Goal: Task Accomplishment & Management: Complete application form

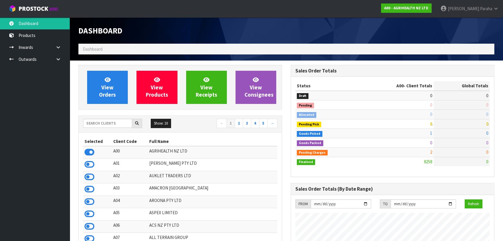
scroll to position [439, 212]
click at [100, 124] on input "text" at bounding box center [107, 123] width 49 height 9
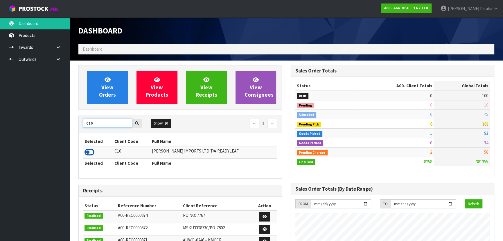
type input "C10"
click at [92, 156] on icon at bounding box center [90, 152] width 10 height 9
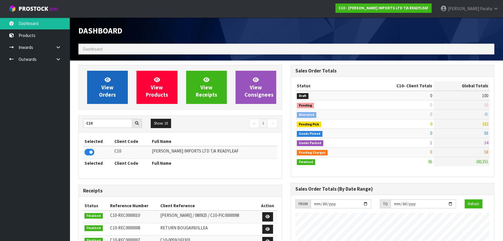
scroll to position [364, 212]
click at [103, 91] on span "View Orders" at bounding box center [107, 87] width 17 height 22
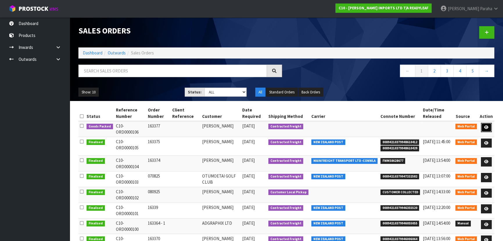
click at [488, 128] on icon at bounding box center [486, 127] width 4 height 4
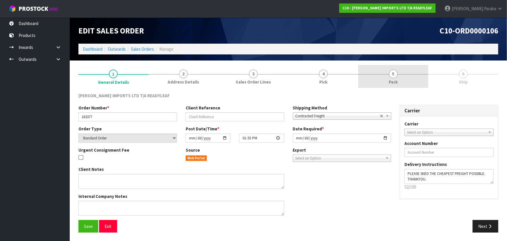
click at [392, 78] on link "5 Pack" at bounding box center [393, 76] width 70 height 23
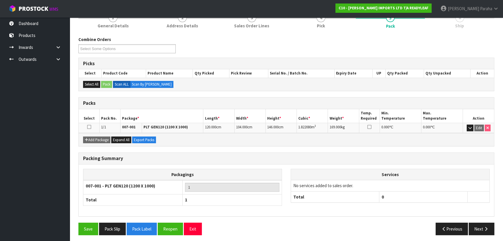
scroll to position [58, 0]
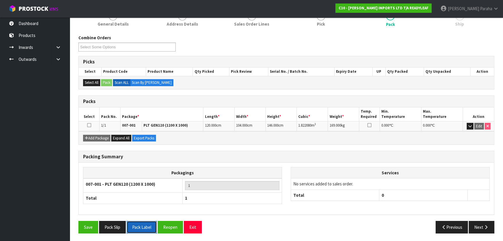
click at [150, 224] on button "Pack Label" at bounding box center [142, 226] width 30 height 12
click at [478, 225] on button "Next" at bounding box center [482, 226] width 26 height 12
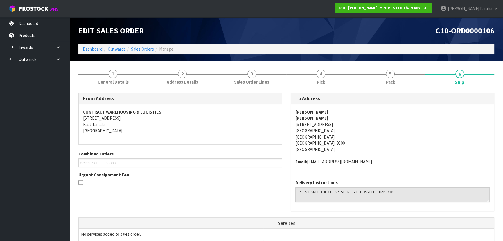
scroll to position [0, 0]
drag, startPoint x: 318, startPoint y: 111, endPoint x: 295, endPoint y: 110, distance: 23.5
click at [295, 110] on div "TYLER ZHU TYLER ZHU 99 PANORAMA TERRACE QUEENSTOWN QUEENSTOWN Queenstown, 9300 …" at bounding box center [392, 139] width 203 height 71
copy strong "TYLER ZHU"
drag, startPoint x: 340, startPoint y: 125, endPoint x: 294, endPoint y: 125, distance: 45.6
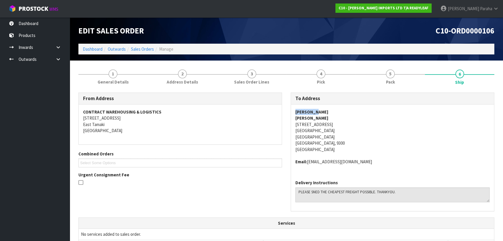
click at [294, 125] on div "TYLER ZHU TYLER ZHU 99 PANORAMA TERRACE QUEENSTOWN QUEENSTOWN Queenstown, 9300 …" at bounding box center [392, 139] width 203 height 71
copy address "99 PANORAMA TERRACE"
drag, startPoint x: 362, startPoint y: 162, endPoint x: 309, endPoint y: 161, distance: 53.5
click at [309, 161] on address "Email: tylerzhu1015@gmail.com" at bounding box center [392, 161] width 194 height 6
copy address "tylerzhu1015@gmail.com"
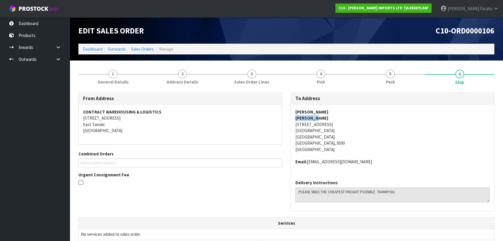
drag, startPoint x: 317, startPoint y: 116, endPoint x: 294, endPoint y: 118, distance: 23.0
click at [294, 118] on div "TYLER ZHU TYLER ZHU 99 PANORAMA TERRACE QUEENSTOWN QUEENSTOWN Queenstown, 9300 …" at bounding box center [392, 139] width 203 height 71
copy strong "TYLER ZHU"
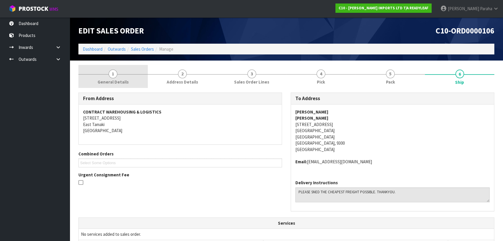
click at [113, 73] on span "1" at bounding box center [113, 73] width 9 height 9
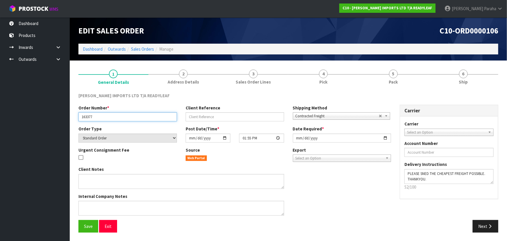
drag, startPoint x: 87, startPoint y: 116, endPoint x: 70, endPoint y: 116, distance: 16.6
click at [70, 116] on section "1 General Details 2 Address Details 3 Sales Order Lines 4 Pick 5 Pack 6 Ship CA…" at bounding box center [288, 150] width 437 height 180
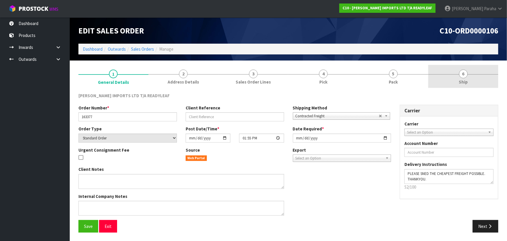
click at [463, 76] on span "6" at bounding box center [463, 73] width 9 height 9
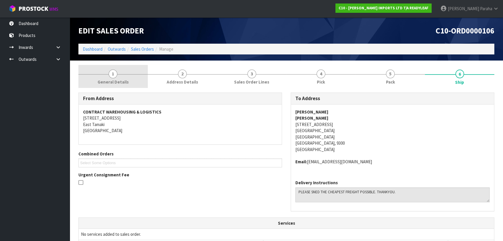
click at [116, 72] on span "1" at bounding box center [113, 73] width 9 height 9
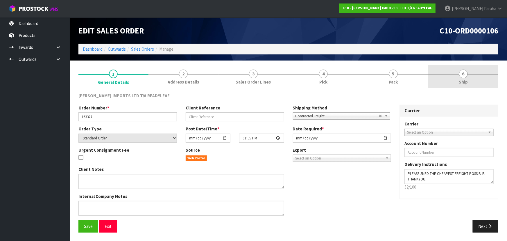
click at [470, 77] on link "6 Ship" at bounding box center [463, 76] width 70 height 23
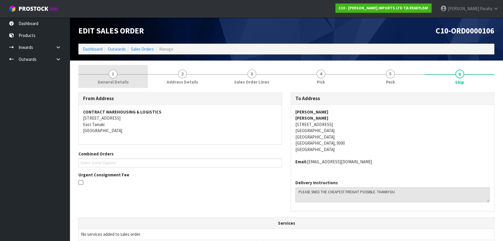
click at [127, 77] on link "1 General Details" at bounding box center [112, 76] width 69 height 23
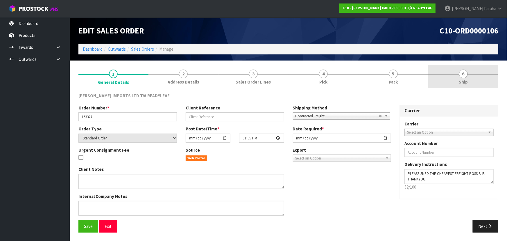
click at [464, 82] on span "Ship" at bounding box center [463, 82] width 9 height 6
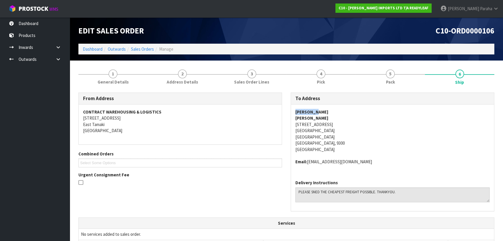
drag, startPoint x: 317, startPoint y: 111, endPoint x: 294, endPoint y: 110, distance: 23.3
click at [294, 110] on div "TYLER ZHU TYLER ZHU 99 PANORAMA TERRACE QUEENSTOWN QUEENSTOWN Queenstown, 9300 …" at bounding box center [392, 139] width 203 height 71
copy strong "TYLER ZHU"
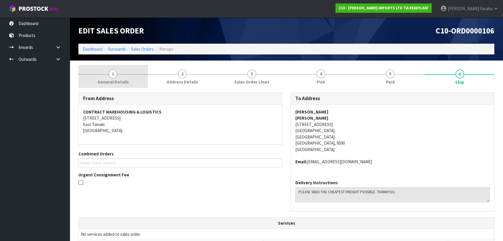
click at [110, 72] on span "1" at bounding box center [113, 73] width 9 height 9
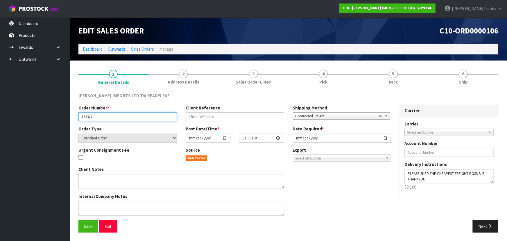
drag, startPoint x: 102, startPoint y: 116, endPoint x: 70, endPoint y: 113, distance: 31.8
click at [70, 113] on section "1 General Details 2 Address Details 3 Sales Order Lines 4 Pick 5 Pack 6 Ship CA…" at bounding box center [288, 150] width 437 height 180
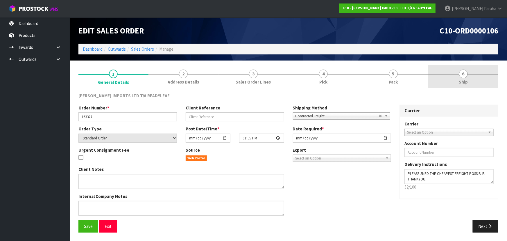
click at [460, 77] on link "6 Ship" at bounding box center [463, 76] width 70 height 23
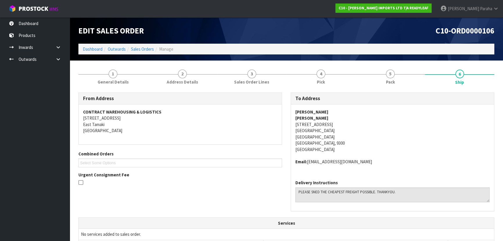
drag, startPoint x: 339, startPoint y: 123, endPoint x: 294, endPoint y: 126, distance: 45.2
click at [295, 126] on address "TYLER ZHU TYLER ZHU 99 PANORAMA TERRACE QUEENSTOWN QUEENSTOWN Queenstown, 9300 …" at bounding box center [392, 131] width 194 height 44
copy address "99 PANORAMA TERRACE"
drag, startPoint x: 316, startPoint y: 110, endPoint x: 295, endPoint y: 112, distance: 21.3
click at [295, 112] on div "TYLER ZHU TYLER ZHU 99 PANORAMA TERRACE QUEENSTOWN QUEENSTOWN Queenstown, 9300 …" at bounding box center [392, 139] width 203 height 71
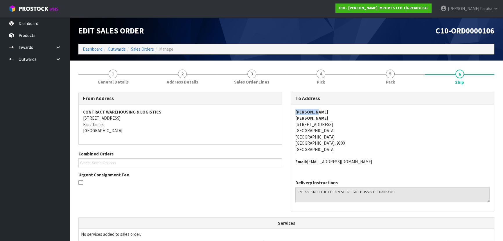
copy strong "TYLER ZHU"
click at [342, 128] on address "TYLER ZHU TYLER ZHU 99 PANORAMA TERRACE QUEENSTOWN QUEENSTOWN Queenstown, 9300 …" at bounding box center [392, 131] width 194 height 44
drag, startPoint x: 341, startPoint y: 122, endPoint x: 290, endPoint y: 123, distance: 51.2
click at [290, 123] on div "To Address TYLER ZHU TYLER ZHU 99 PANORAMA TERRACE QUEENSTOWN QUEENSTOWN Queens…" at bounding box center [392, 154] width 212 height 124
copy address "99 PANORAMA TERRACE"
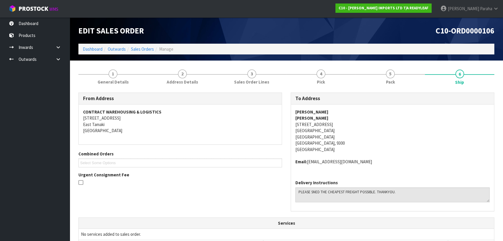
click at [340, 147] on address "TYLER ZHU TYLER ZHU 99 PANORAMA TERRACE QUEENSTOWN QUEENSTOWN Queenstown, 9300 …" at bounding box center [392, 131] width 194 height 44
drag, startPoint x: 349, startPoint y: 159, endPoint x: 309, endPoint y: 161, distance: 41.0
click at [309, 161] on address "Email: tylerzhu1015@gmail.com" at bounding box center [392, 161] width 194 height 6
copy address "tylerzhu1015@gmail.com"
click at [392, 75] on span "5" at bounding box center [390, 73] width 9 height 9
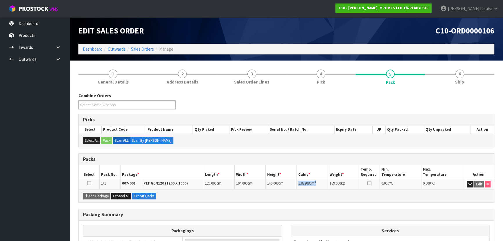
drag, startPoint x: 298, startPoint y: 183, endPoint x: 322, endPoint y: 186, distance: 24.4
click at [322, 186] on td "1.822080 m 3" at bounding box center [312, 184] width 31 height 10
copy td "1.822080 m 3"
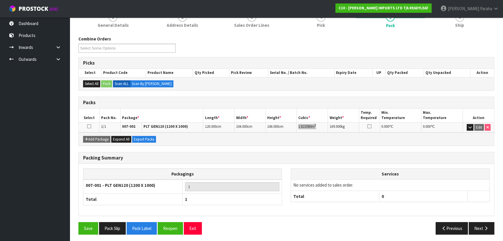
scroll to position [58, 0]
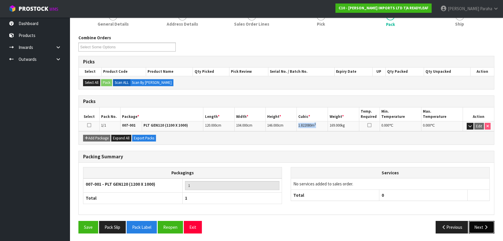
click at [487, 225] on icon "button" at bounding box center [486, 227] width 6 height 4
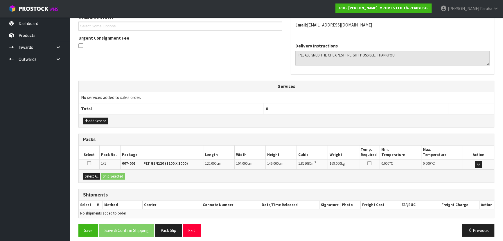
scroll to position [140, 0]
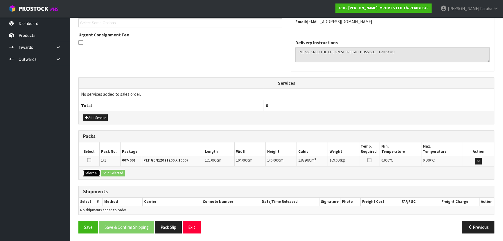
click at [90, 170] on button "Select All" at bounding box center [91, 172] width 17 height 7
click at [108, 172] on button "Ship Selected" at bounding box center [113, 172] width 24 height 7
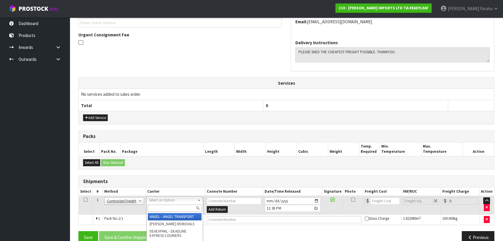
click at [178, 206] on input "text" at bounding box center [175, 207] width 54 height 7
type input "MA"
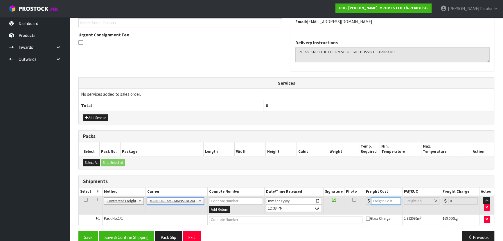
click at [381, 200] on input "number" at bounding box center [385, 200] width 29 height 7
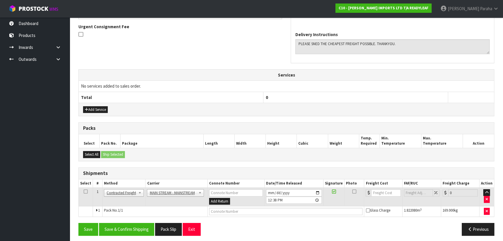
scroll to position [150, 0]
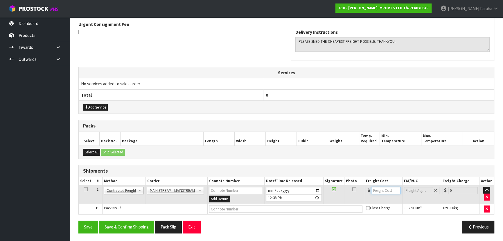
click at [384, 188] on input "number" at bounding box center [385, 190] width 29 height 7
type input "450.40"
click at [229, 209] on input "text" at bounding box center [286, 208] width 154 height 7
paste input "CWL7724541"
type input "CWL7724541"
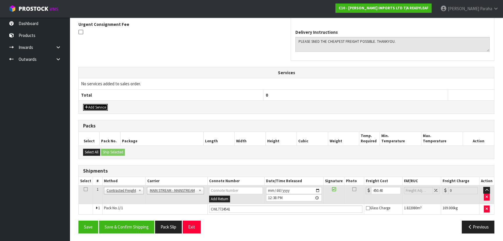
click at [103, 107] on button "Add Service" at bounding box center [95, 107] width 25 height 7
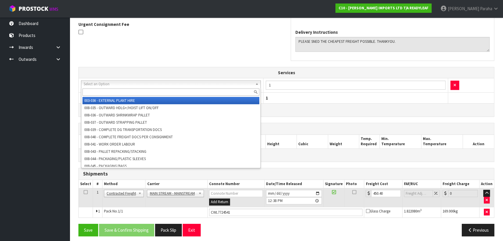
click at [235, 93] on input "text" at bounding box center [171, 91] width 177 height 7
type input "G"
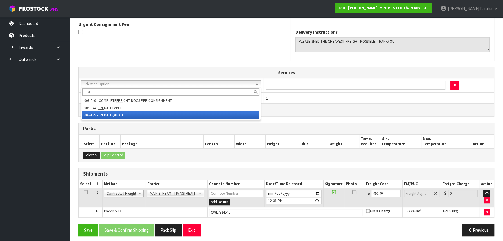
type input "FRE"
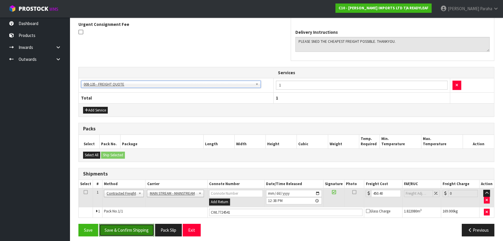
click at [121, 225] on button "Save & Confirm Shipping" at bounding box center [126, 229] width 55 height 12
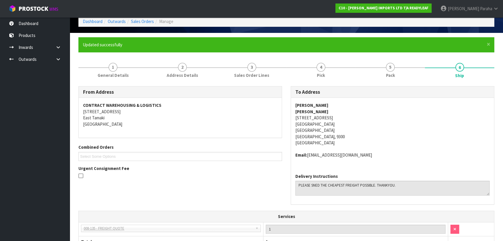
scroll to position [0, 0]
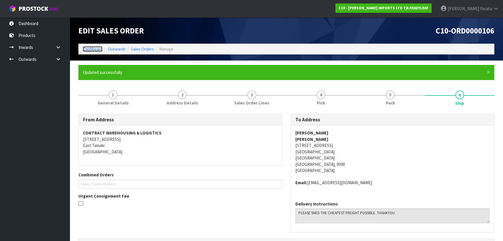
click at [90, 48] on link "Dashboard" at bounding box center [93, 49] width 20 height 6
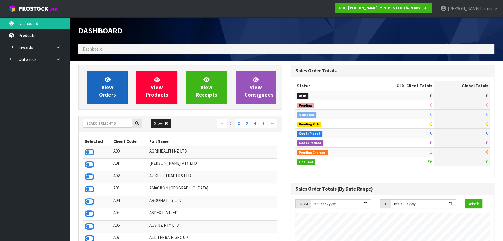
scroll to position [364, 212]
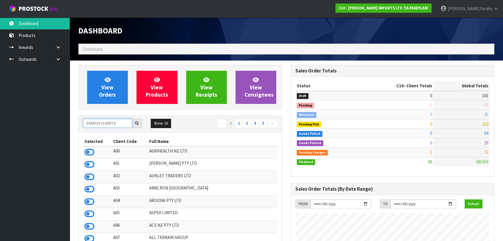
click at [103, 123] on input "text" at bounding box center [107, 123] width 49 height 9
click at [103, 121] on input "text" at bounding box center [107, 123] width 49 height 9
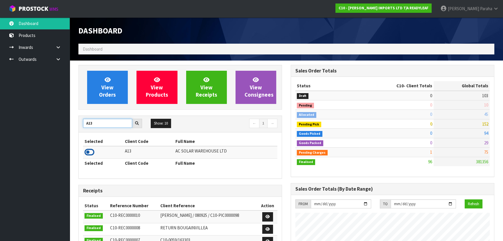
type input "A13"
click at [93, 149] on icon at bounding box center [90, 152] width 10 height 9
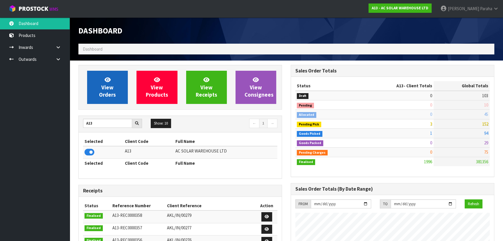
scroll to position [464, 212]
click at [106, 98] on link "View Orders" at bounding box center [107, 87] width 41 height 33
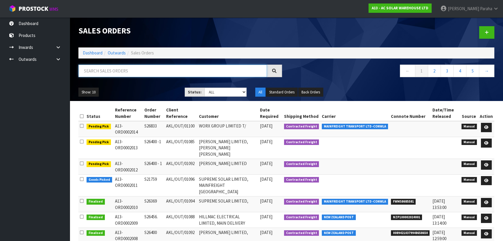
click at [104, 73] on input "text" at bounding box center [172, 70] width 189 height 12
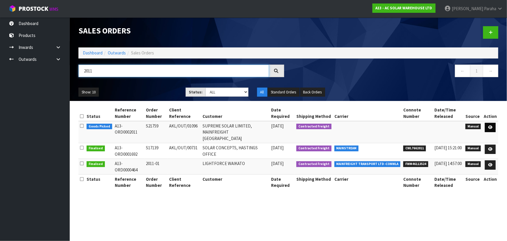
type input "2011"
click at [490, 126] on icon at bounding box center [490, 127] width 4 height 4
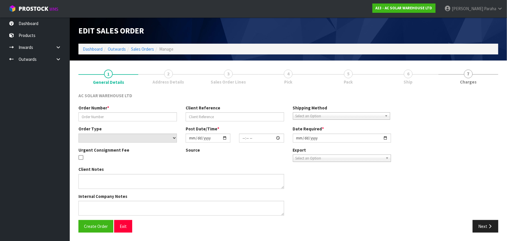
type input "S21759"
type input "AKL/OUT/01096"
select select "number:0"
type input "[DATE]"
type input "10:40:00.000"
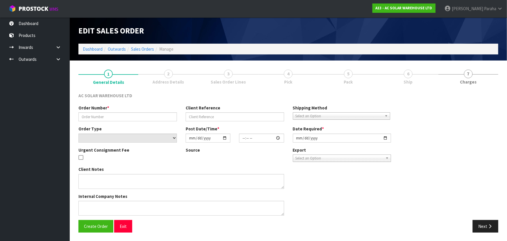
type input "[DATE]"
type textarea "PLEASE SEND WITH MAINFREIGHT -> CUSTOMER HAS REQUESTED THE 3 FULL PALLETS LEAVE…"
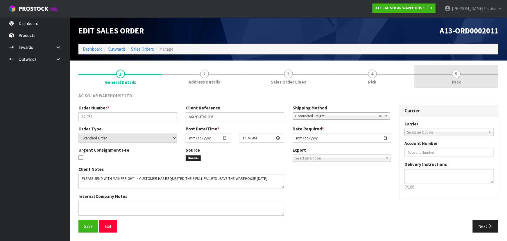
click at [456, 72] on span "5" at bounding box center [456, 73] width 9 height 9
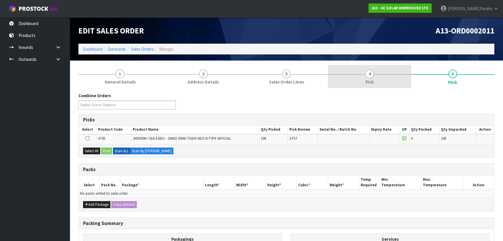
click at [371, 72] on span "4" at bounding box center [369, 73] width 9 height 9
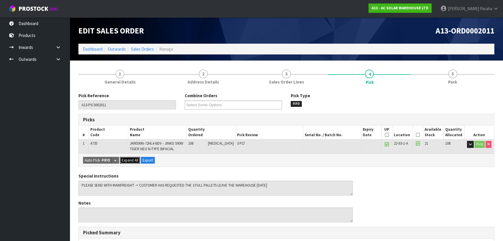
click at [130, 161] on span "Expand All" at bounding box center [130, 159] width 17 height 5
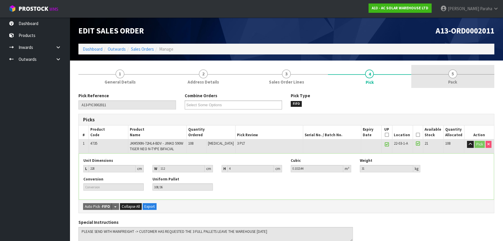
click at [450, 72] on span "5" at bounding box center [453, 73] width 9 height 9
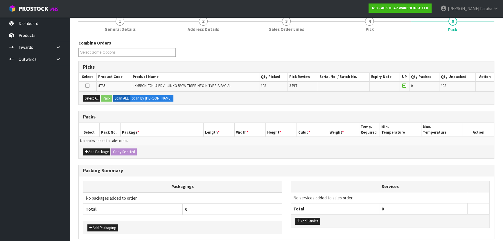
scroll to position [76, 0]
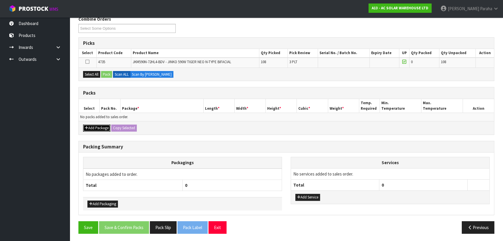
click at [96, 126] on button "Add Package" at bounding box center [96, 127] width 27 height 7
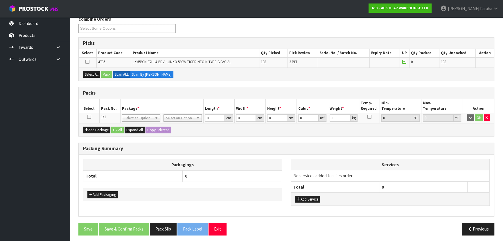
click at [89, 117] on icon at bounding box center [89, 116] width 4 height 0
click at [87, 62] on icon at bounding box center [87, 62] width 4 height 0
click at [0, 0] on input "checkbox" at bounding box center [0, 0] width 0 height 0
click at [87, 62] on icon at bounding box center [87, 62] width 4 height 0
click at [0, 0] on input "checkbox" at bounding box center [0, 0] width 0 height 0
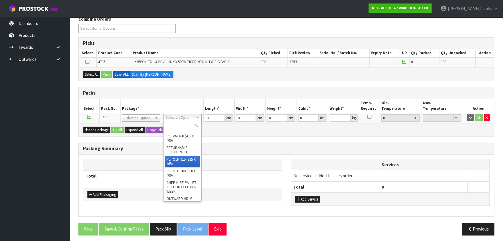
scroll to position [132, 0]
click at [96, 125] on div "Add Package Ok All Expand All Copy Selected" at bounding box center [286, 129] width 415 height 13
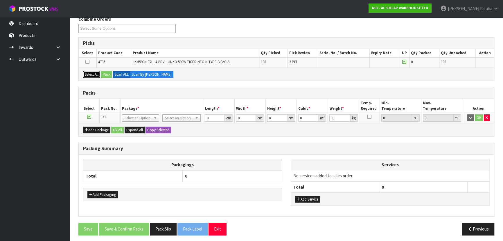
click at [91, 73] on button "Select All" at bounding box center [91, 74] width 17 height 7
click at [105, 73] on button "Pack" at bounding box center [106, 74] width 11 height 7
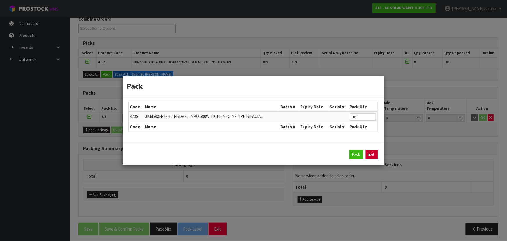
click at [372, 156] on link "Exit" at bounding box center [371, 154] width 12 height 9
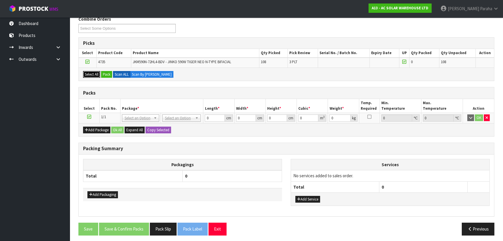
click at [91, 74] on button "Select All" at bounding box center [91, 74] width 17 height 7
click at [107, 74] on button "Pack" at bounding box center [106, 74] width 11 height 7
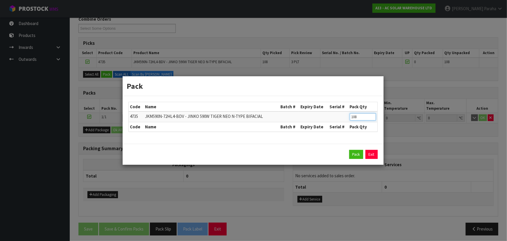
drag, startPoint x: 360, startPoint y: 118, endPoint x: 344, endPoint y: 120, distance: 16.5
click at [344, 120] on tr "4735 JKM590N-72HL4-BDV - JINKO 590W TIGER NEO N-TYPE BIFACIAL 108" at bounding box center [253, 116] width 249 height 11
type input "36"
drag, startPoint x: 358, startPoint y: 154, endPoint x: 325, endPoint y: 146, distance: 33.8
click at [358, 153] on button "Pack" at bounding box center [356, 154] width 14 height 9
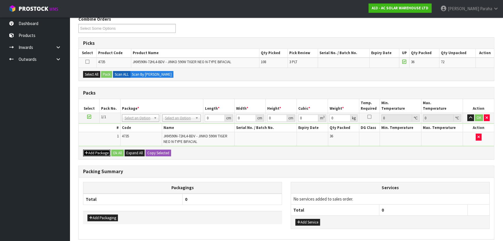
click at [101, 152] on button "Add Package" at bounding box center [96, 152] width 27 height 7
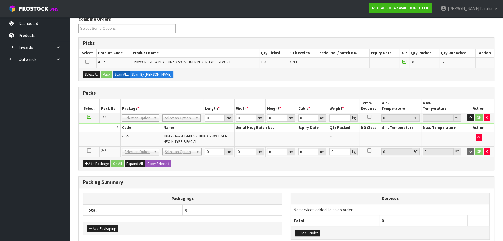
click at [87, 150] on icon at bounding box center [89, 150] width 4 height 0
click at [91, 72] on button "Select All" at bounding box center [91, 74] width 17 height 7
click at [106, 73] on button "Pack" at bounding box center [106, 74] width 11 height 7
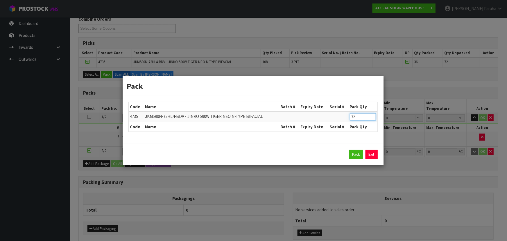
drag, startPoint x: 360, startPoint y: 117, endPoint x: 345, endPoint y: 119, distance: 14.6
click at [345, 119] on tr "4735 JKM590N-72HL4-BDV - JINKO 590W TIGER NEO N-TYPE BIFACIAL 72" at bounding box center [253, 116] width 249 height 11
type input "36"
click at [360, 152] on button "Pack" at bounding box center [356, 154] width 14 height 9
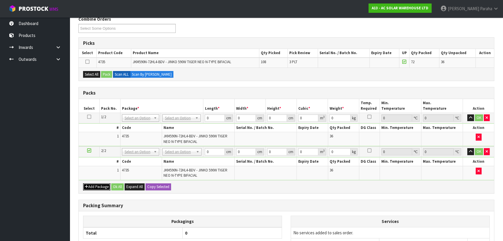
click at [93, 185] on button "Add Package" at bounding box center [96, 186] width 27 height 7
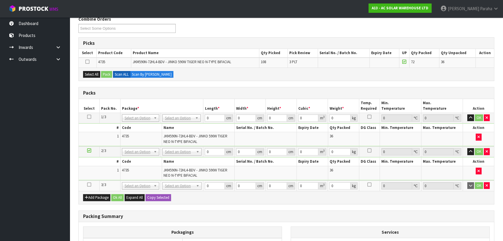
click at [89, 184] on icon at bounding box center [89, 184] width 4 height 0
click at [94, 73] on button "Select All" at bounding box center [91, 74] width 17 height 7
click at [108, 72] on button "Pack" at bounding box center [106, 74] width 11 height 7
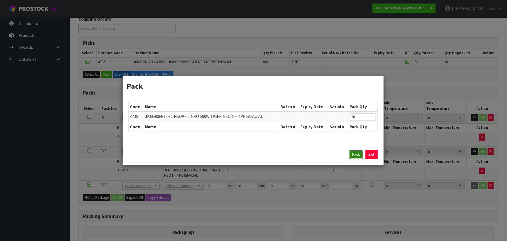
click at [361, 155] on button "Pack" at bounding box center [356, 154] width 14 height 9
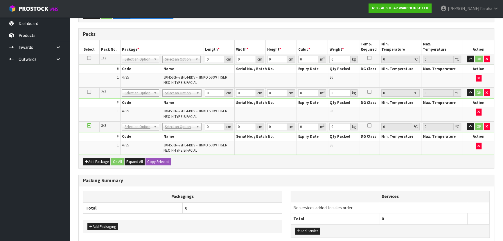
scroll to position [129, 0]
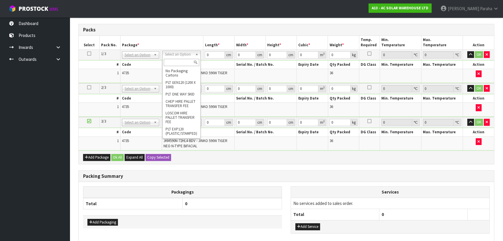
click at [178, 60] on input "text" at bounding box center [181, 62] width 35 height 7
type input "UNI"
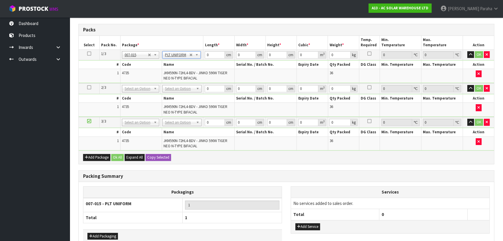
type input "1172"
click at [211, 52] on input "0" at bounding box center [215, 54] width 20 height 7
type input "231"
type input "111"
type input "1"
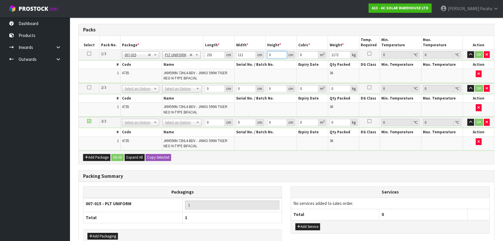
type input "0.025641"
type input "12"
type input "0.307692"
type input "126"
type input "3.230766"
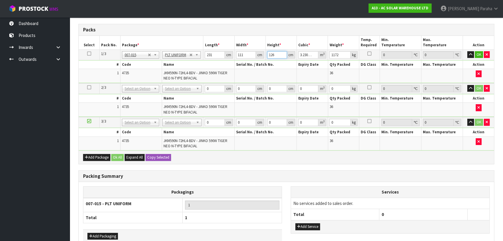
type input "126"
type input "31"
click at [89, 53] on icon at bounding box center [89, 53] width 4 height 0
click at [159, 156] on button "Copy Selected" at bounding box center [159, 157] width 26 height 7
click at [159, 156] on span "Confirm" at bounding box center [153, 157] width 13 height 5
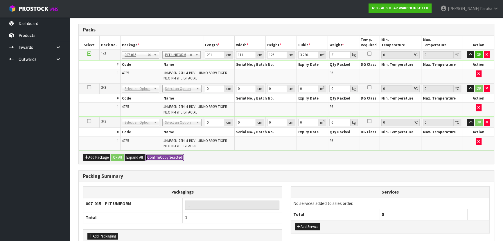
type input "231"
type input "111"
type input "126"
type input "3.230766"
type input "31"
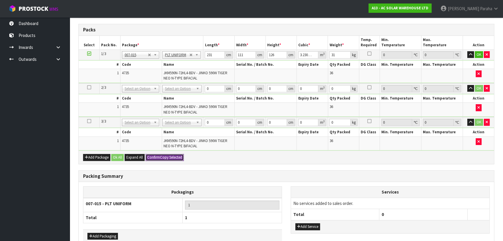
type input "231"
type input "111"
type input "126"
type input "3.230766"
type input "31"
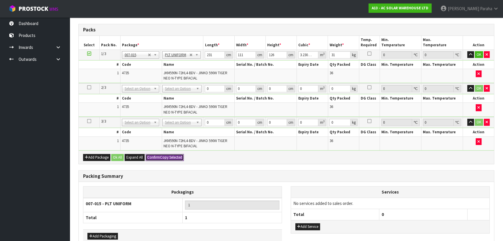
type input "3"
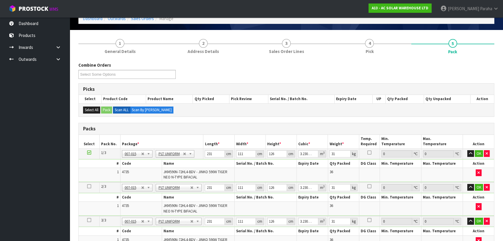
scroll to position [24, 0]
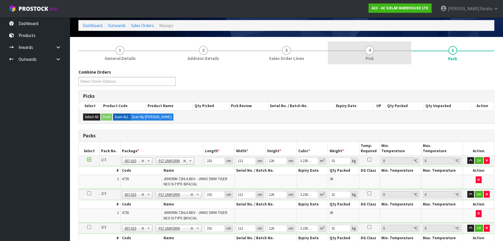
click at [371, 51] on span "4" at bounding box center [369, 50] width 9 height 9
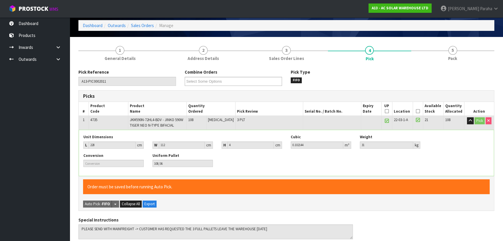
scroll to position [50, 0]
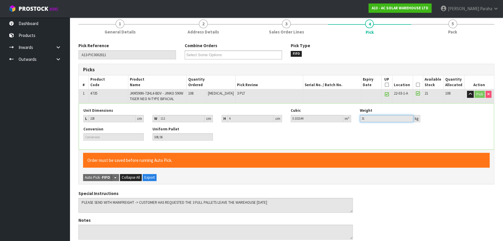
click at [365, 118] on input "31" at bounding box center [386, 118] width 53 height 7
drag, startPoint x: 373, startPoint y: 117, endPoint x: 357, endPoint y: 118, distance: 16.6
click at [357, 118] on div "Weight 31 kg" at bounding box center [390, 115] width 69 height 14
click at [369, 132] on div "Conversion Uniform Pallet 108/36" at bounding box center [286, 135] width 415 height 18
click at [469, 94] on icon "button" at bounding box center [470, 94] width 3 height 4
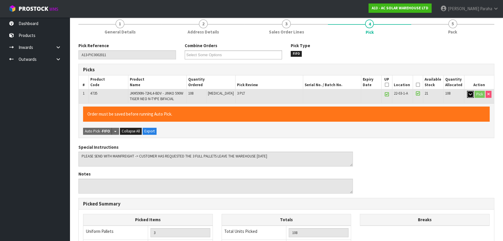
click at [469, 94] on icon "button" at bounding box center [470, 94] width 3 height 4
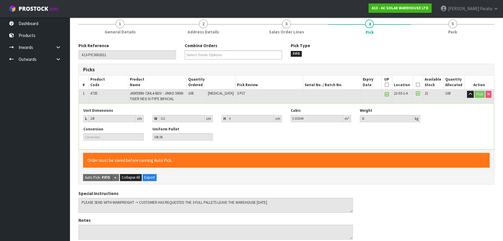
click at [375, 132] on div "Conversion Uniform Pallet 108/36" at bounding box center [286, 135] width 415 height 18
click at [385, 127] on div "Conversion Uniform Pallet 108/36" at bounding box center [286, 135] width 415 height 18
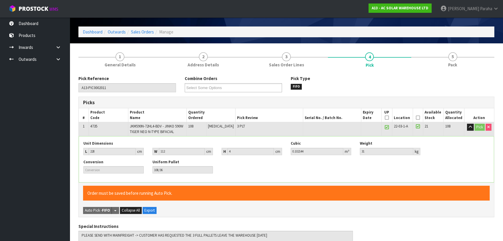
scroll to position [26, 0]
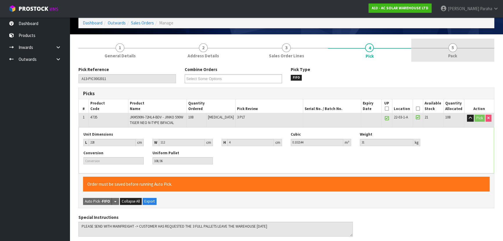
click at [451, 49] on span "5" at bounding box center [453, 47] width 9 height 9
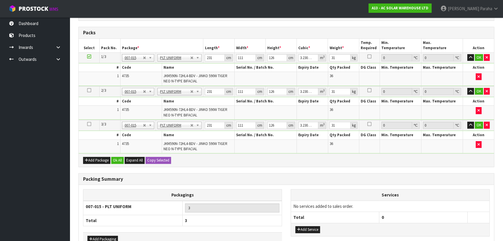
scroll to position [132, 0]
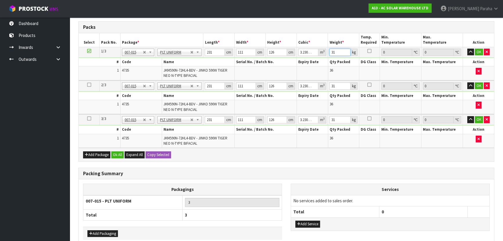
drag, startPoint x: 336, startPoint y: 52, endPoint x: 319, endPoint y: 54, distance: 17.3
click at [319, 54] on tr "1/3 NONE 007-001 007-002 007-004 007-009 007-013 007-014 007-015 007-017 007-01…" at bounding box center [286, 52] width 415 height 10
type input "1072"
click at [158, 152] on button "Copy Selected" at bounding box center [159, 154] width 26 height 7
click at [158, 152] on span "Confirm" at bounding box center [153, 154] width 13 height 5
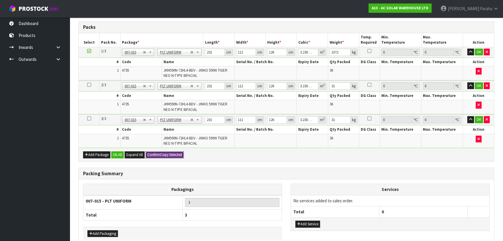
type input "1072"
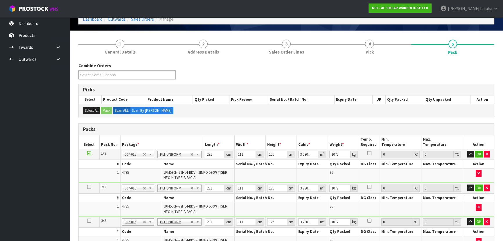
scroll to position [0, 0]
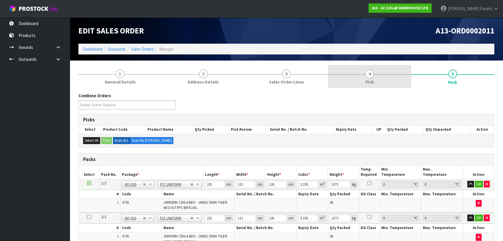
click at [365, 75] on link "4 Pick" at bounding box center [369, 76] width 83 height 23
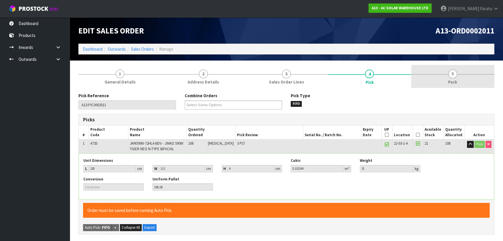
drag, startPoint x: 447, startPoint y: 82, endPoint x: 425, endPoint y: 94, distance: 25.1
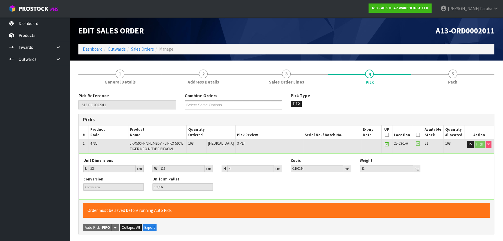
click at [447, 82] on link "5 Pack" at bounding box center [452, 76] width 83 height 23
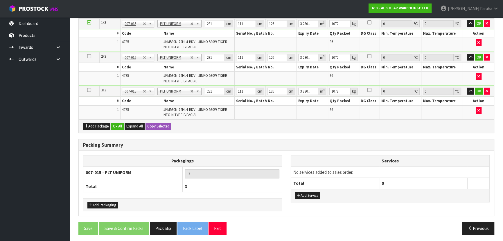
scroll to position [161, 0]
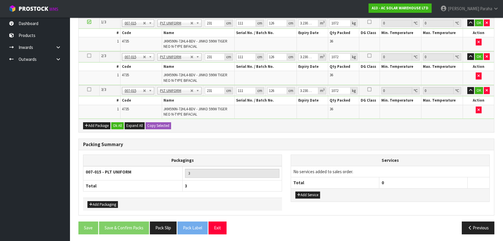
click at [479, 105] on td at bounding box center [478, 112] width 31 height 14
click at [478, 108] on icon "button" at bounding box center [479, 110] width 2 height 4
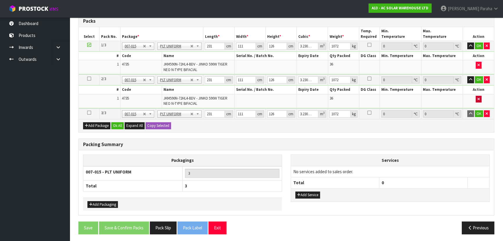
type input "0"
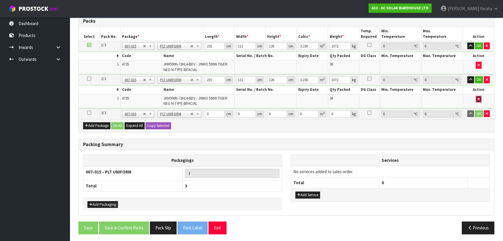
click at [478, 100] on button "button" at bounding box center [479, 99] width 6 height 7
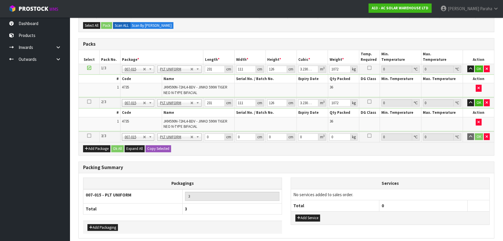
type input "0"
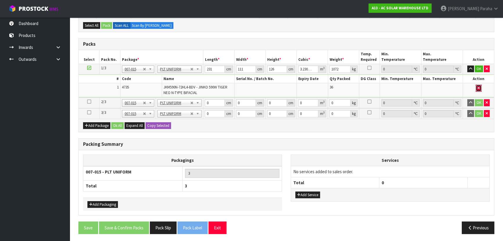
click at [478, 87] on icon "button" at bounding box center [479, 88] width 2 height 4
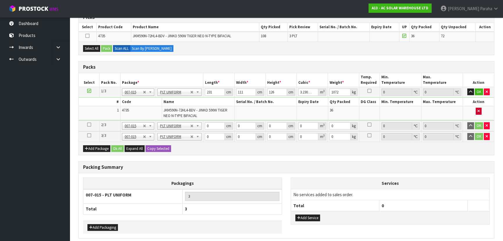
type input "0"
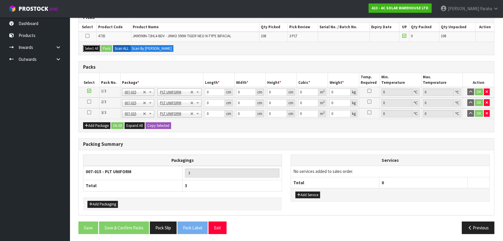
click at [94, 46] on button "Select All" at bounding box center [91, 48] width 17 height 7
click at [109, 46] on button "Pack" at bounding box center [106, 48] width 11 height 7
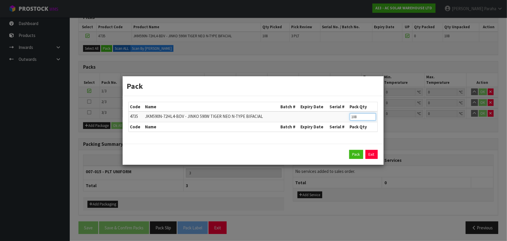
drag, startPoint x: 330, startPoint y: 119, endPoint x: 274, endPoint y: 118, distance: 56.1
click at [275, 119] on tr "4735 JKM590N-72HL4-BDV - JINKO 590W TIGER NEO N-TYPE BIFACIAL 108" at bounding box center [253, 116] width 249 height 11
type input "36"
click at [358, 157] on button "Pack" at bounding box center [356, 154] width 14 height 9
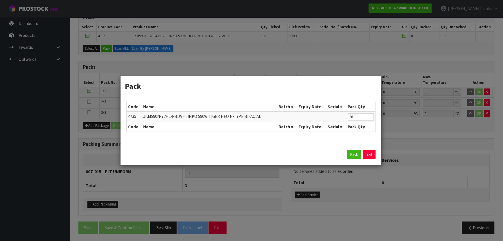
type input "1172"
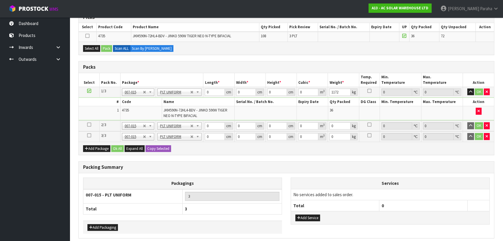
click at [88, 124] on icon at bounding box center [89, 124] width 4 height 0
click at [93, 52] on div "Select All Pack Scan ALL Scan By Quantity" at bounding box center [286, 48] width 415 height 13
click at [95, 49] on button "Select All" at bounding box center [91, 48] width 17 height 7
click at [106, 49] on button "Pack" at bounding box center [106, 48] width 11 height 7
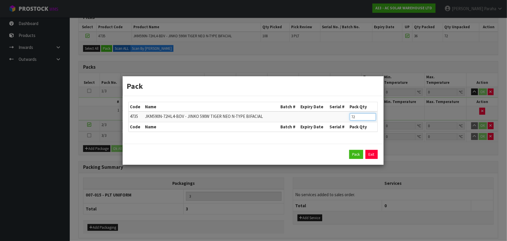
drag, startPoint x: 358, startPoint y: 117, endPoint x: 310, endPoint y: 118, distance: 48.2
click at [310, 118] on tr "4735 JKM590N-72HL4-BDV - JINKO 590W TIGER NEO N-TYPE BIFACIAL 72" at bounding box center [253, 116] width 249 height 11
type input "36"
click at [358, 157] on button "Pack" at bounding box center [356, 154] width 14 height 9
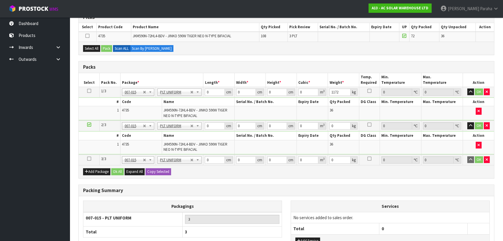
type input "1172"
click at [89, 158] on icon at bounding box center [89, 158] width 4 height 0
click at [92, 48] on button "Select All" at bounding box center [91, 48] width 17 height 7
click at [106, 47] on button "Pack" at bounding box center [106, 48] width 11 height 7
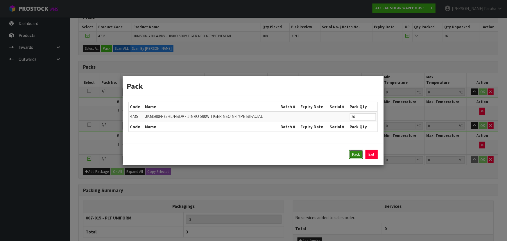
click at [353, 154] on button "Pack" at bounding box center [356, 154] width 14 height 9
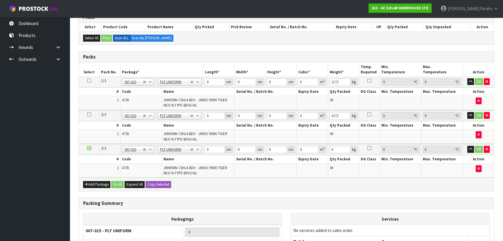
type input "1172"
drag, startPoint x: 340, startPoint y: 79, endPoint x: 328, endPoint y: 81, distance: 11.5
click at [328, 81] on td "1172 kg" at bounding box center [343, 81] width 31 height 10
click at [334, 82] on input "1172" at bounding box center [339, 81] width 21 height 7
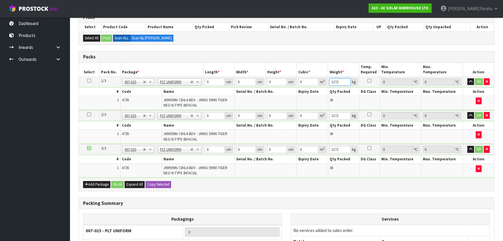
click at [334, 82] on input "1172" at bounding box center [339, 81] width 21 height 7
click at [334, 118] on td "1172 kg" at bounding box center [343, 115] width 31 height 11
click at [334, 115] on input "1172" at bounding box center [339, 115] width 21 height 7
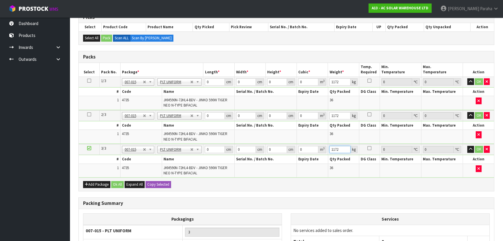
click at [334, 150] on input "1172" at bounding box center [339, 149] width 21 height 7
drag, startPoint x: 211, startPoint y: 82, endPoint x: 180, endPoint y: 83, distance: 30.8
click at [180, 83] on tr "1/3 NONE 007-001 007-002 007-004 007-009 007-013 007-014 007-015 007-017 007-01…" at bounding box center [286, 81] width 415 height 10
type input "231"
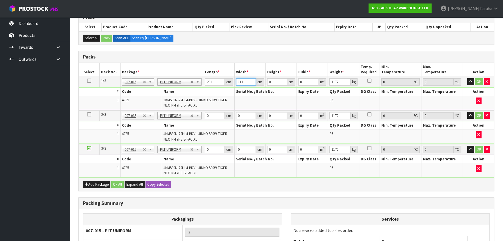
type input "111"
type input "1"
type input "0.025641"
type input "12"
type input "0.307692"
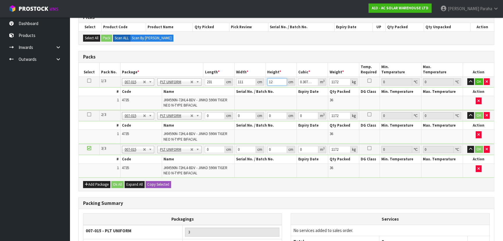
type input "126"
type input "3.230766"
type input "126"
drag, startPoint x: 212, startPoint y: 115, endPoint x: 198, endPoint y: 111, distance: 14.1
click at [198, 111] on tr "2/3 NONE 007-001 007-002 007-004 007-009 007-013 007-014 007-015 007-017 007-01…" at bounding box center [286, 115] width 415 height 11
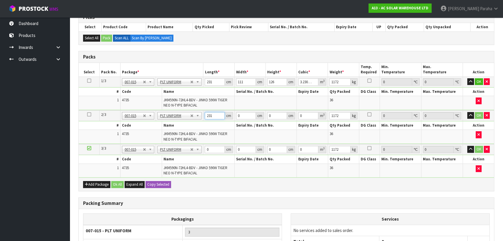
type input "231"
type input "111"
type input "1"
type input "0.025641"
type input "12"
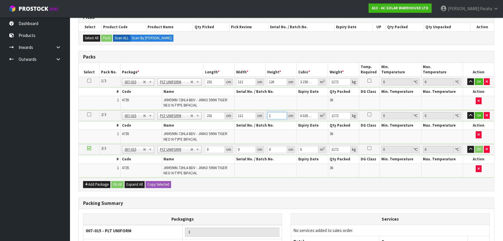
type input "0.307692"
type input "126"
type input "3.230766"
type input "126"
drag, startPoint x: 215, startPoint y: 150, endPoint x: 189, endPoint y: 146, distance: 26.5
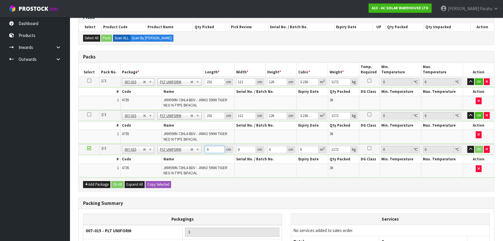
click at [189, 146] on tr "3/3 NONE 007-001 007-002 007-004 007-009 007-013 007-014 007-015 007-017 007-01…" at bounding box center [286, 149] width 415 height 11
type input "231"
type input "111"
type input "1"
type input "0.025641"
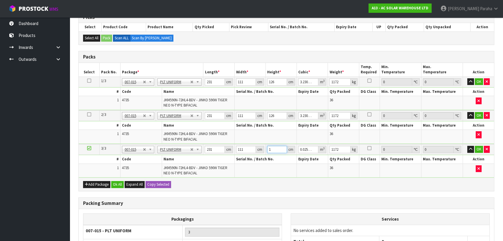
type input "12"
type input "0.307692"
type input "126"
type input "3.230766"
type input "126"
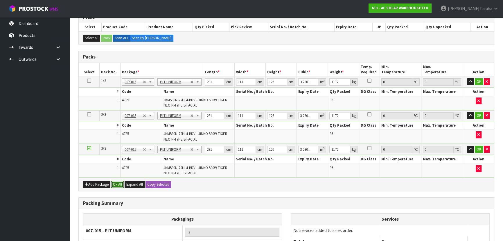
click at [116, 181] on button "Ok All" at bounding box center [117, 184] width 12 height 7
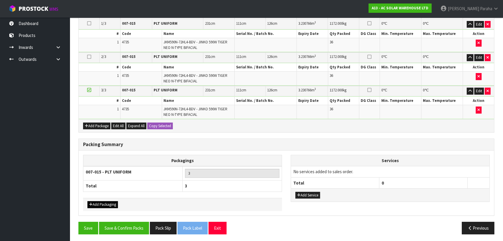
scroll to position [160, 0]
click at [112, 232] on div "Save Save & Confirm Packs Pack Slip Pack Label Exit Previous" at bounding box center [286, 229] width 425 height 17
click at [114, 228] on button "Save & Confirm Packs" at bounding box center [124, 227] width 50 height 12
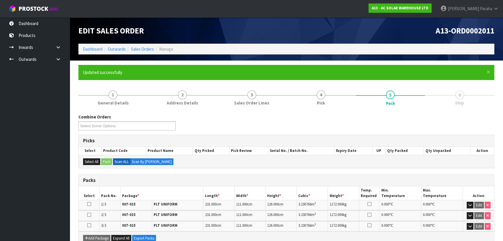
scroll to position [100, 0]
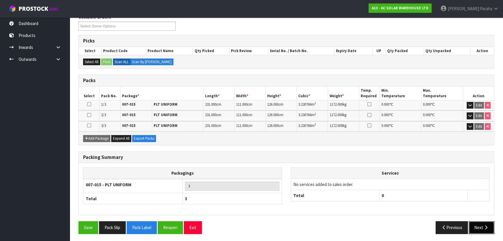
click at [478, 224] on button "Next" at bounding box center [482, 227] width 26 height 12
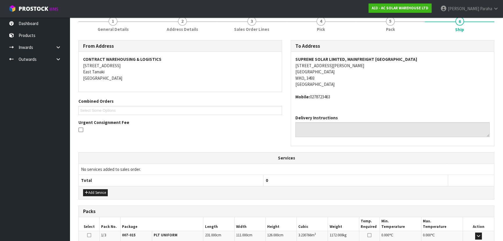
scroll to position [47, 0]
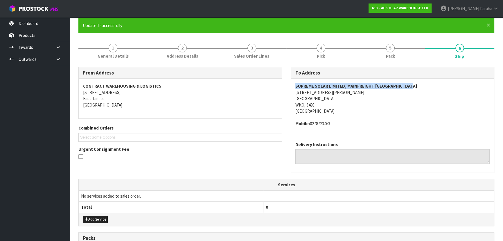
drag, startPoint x: 413, startPoint y: 84, endPoint x: 293, endPoint y: 86, distance: 120.0
click at [293, 86] on div "SUPREME SOLAR LIMITED, MAINFREIGHT CAMBRIDGE DEPOT 3/161 HANNON ROAD CAMBRIDGE …" at bounding box center [392, 107] width 203 height 58
drag, startPoint x: 336, startPoint y: 91, endPoint x: 295, endPoint y: 90, distance: 40.7
click at [295, 90] on div "SUPREME SOLAR LIMITED, MAINFREIGHT CAMBRIDGE DEPOT 3/161 HANNON ROAD CAMBRIDGE …" at bounding box center [392, 107] width 203 height 58
click at [417, 85] on address "SUPREME SOLAR LIMITED, MAINFREIGHT CAMBRIDGE DEPOT 3/161 HANNON ROAD CAMBRIDGE …" at bounding box center [392, 98] width 194 height 31
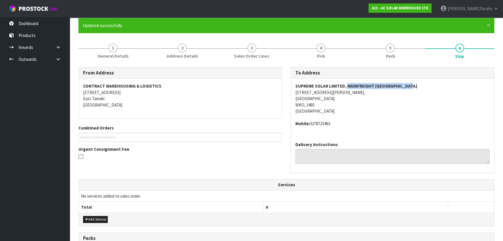
drag, startPoint x: 415, startPoint y: 87, endPoint x: 347, endPoint y: 88, distance: 68.0
click at [347, 88] on address "SUPREME SOLAR LIMITED, MAINFREIGHT CAMBRIDGE DEPOT 3/161 HANNON ROAD CAMBRIDGE …" at bounding box center [392, 98] width 194 height 31
drag, startPoint x: 338, startPoint y: 123, endPoint x: 310, endPoint y: 124, distance: 27.9
click at [310, 124] on address "Mobile: 0278723463" at bounding box center [392, 123] width 194 height 6
drag, startPoint x: 343, startPoint y: 86, endPoint x: 292, endPoint y: 87, distance: 51.4
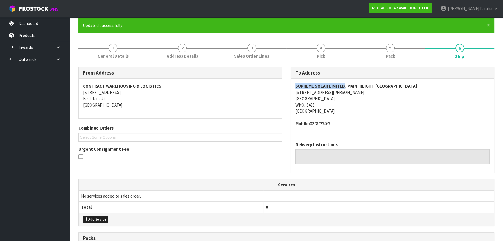
click at [292, 87] on div "SUPREME SOLAR LIMITED, MAINFREIGHT CAMBRIDGE DEPOT 3/161 HANNON ROAD CAMBRIDGE …" at bounding box center [392, 107] width 203 height 58
drag, startPoint x: 371, startPoint y: 86, endPoint x: 356, endPoint y: 86, distance: 15.1
click at [371, 86] on strong "SUPREME SOLAR LIMITED, MAINFREIGHT [GEOGRAPHIC_DATA]" at bounding box center [356, 86] width 122 height 6
drag, startPoint x: 345, startPoint y: 85, endPoint x: 286, endPoint y: 86, distance: 58.1
click at [286, 86] on div "To Address SUPREME SOLAR LIMITED, MAINFREIGHT CAMBRIDGE DEPOT 3/161 HANNON ROAD…" at bounding box center [392, 123] width 212 height 112
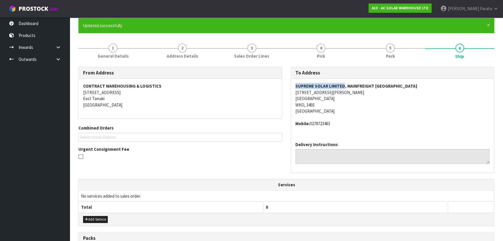
click at [317, 124] on address "Mobile: 0278723463" at bounding box center [392, 123] width 194 height 6
click at [330, 124] on address "Mobile: 0278723463" at bounding box center [392, 123] width 194 height 6
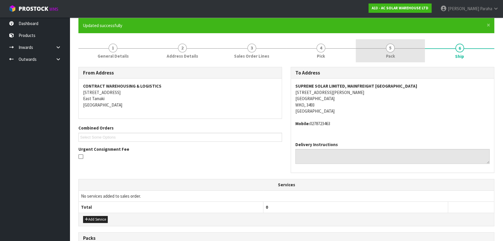
click at [374, 53] on link "5 Pack" at bounding box center [390, 50] width 69 height 23
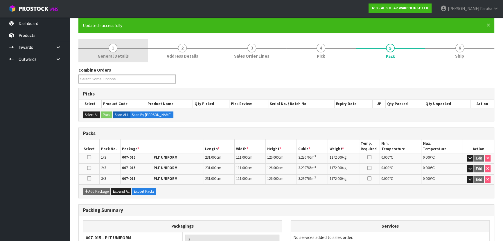
click at [97, 48] on link "1 General Details" at bounding box center [112, 50] width 69 height 23
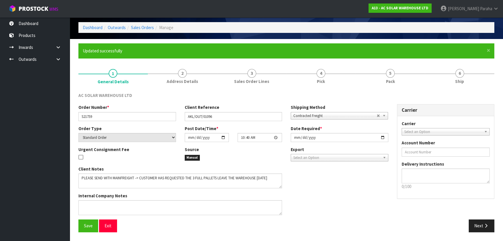
scroll to position [21, 0]
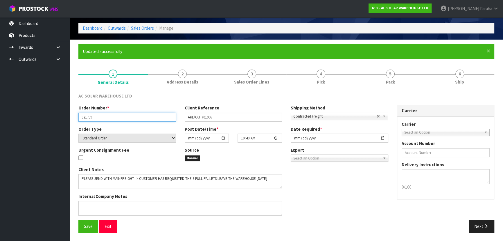
drag, startPoint x: 113, startPoint y: 118, endPoint x: 27, endPoint y: 121, distance: 86.6
click at [29, 121] on body "Toggle navigation ProStock WMS A13 - AC SOLAR WAREHOUSE LTD Polly Paraha Logout…" at bounding box center [251, 99] width 503 height 241
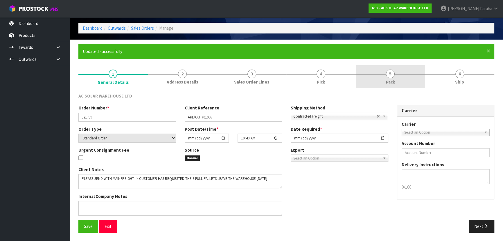
click at [396, 73] on link "5 Pack" at bounding box center [390, 76] width 69 height 23
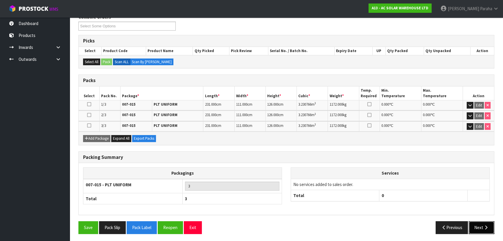
click at [469, 222] on button "Next" at bounding box center [482, 227] width 26 height 12
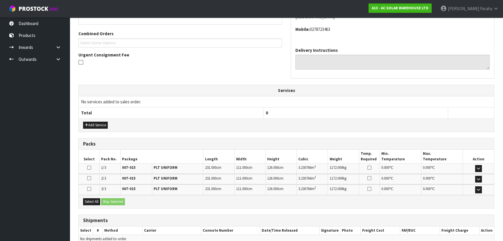
scroll to position [169, 0]
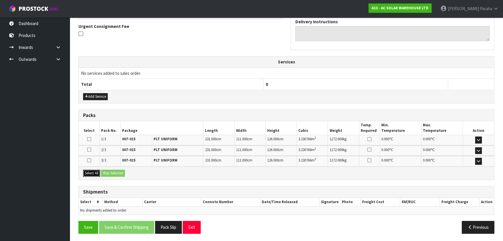
click at [93, 174] on button "Select All" at bounding box center [91, 172] width 17 height 7
click at [113, 173] on button "Ship Selected" at bounding box center [113, 172] width 24 height 7
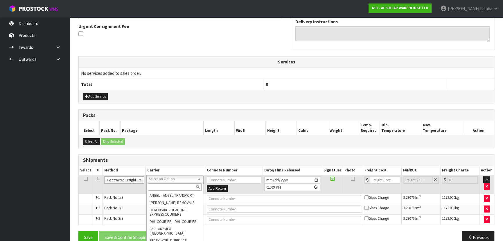
click at [169, 187] on input "text" at bounding box center [175, 186] width 54 height 7
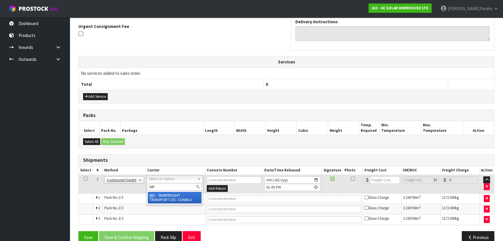
type input "MF"
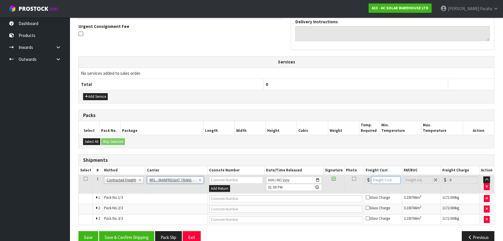
click at [386, 179] on input "number" at bounding box center [385, 179] width 29 height 7
type input "620.55"
click at [246, 198] on input "text" at bounding box center [285, 198] width 153 height 7
paste input "FWM58704022"
type input "FWM58704022"
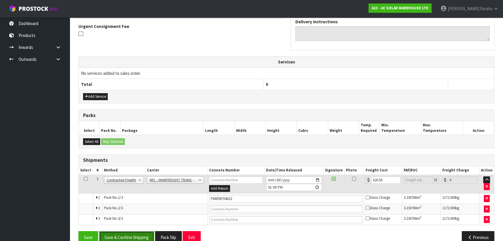
click at [139, 232] on button "Save & Confirm Shipping" at bounding box center [126, 237] width 55 height 12
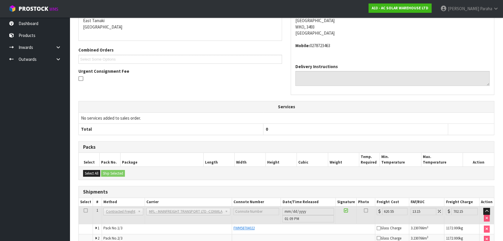
scroll to position [164, 0]
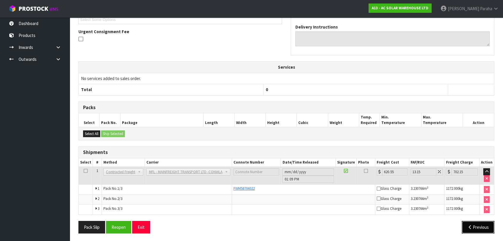
click at [469, 227] on icon "button" at bounding box center [470, 227] width 6 height 4
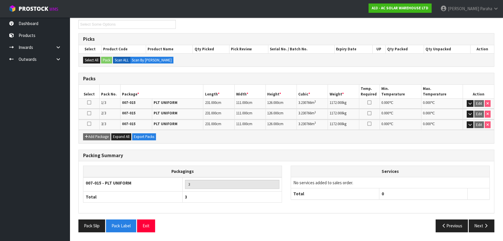
scroll to position [100, 0]
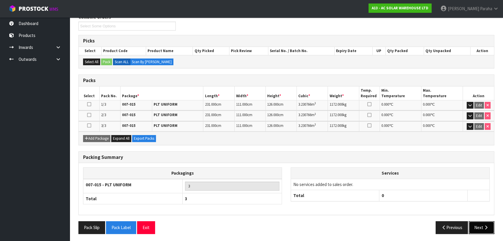
click at [489, 228] on button "Next" at bounding box center [482, 227] width 26 height 12
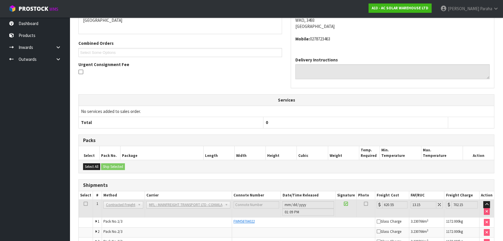
scroll to position [164, 0]
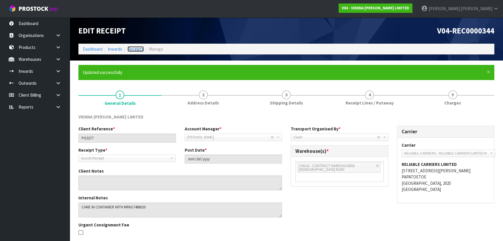
click at [130, 48] on link "Receipts" at bounding box center [136, 49] width 16 height 6
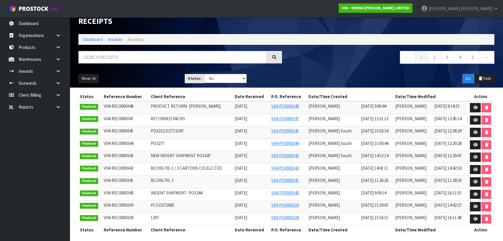
scroll to position [12, 0]
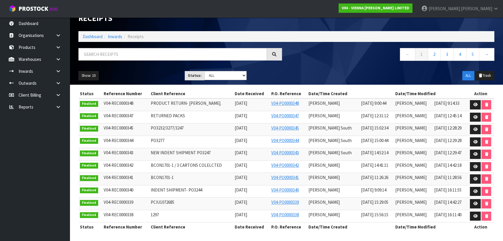
click at [157, 64] on div at bounding box center [180, 56] width 212 height 17
click at [43, 21] on link "Dashboard" at bounding box center [35, 23] width 70 height 12
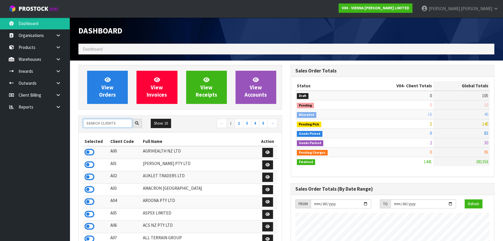
click at [106, 123] on input "text" at bounding box center [107, 123] width 49 height 9
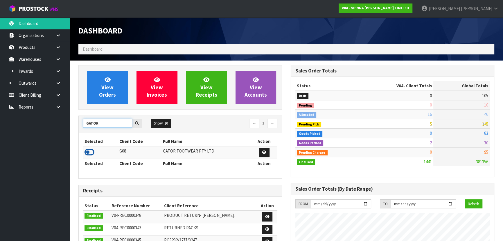
type input "GATOR"
click at [88, 148] on icon at bounding box center [90, 152] width 10 height 9
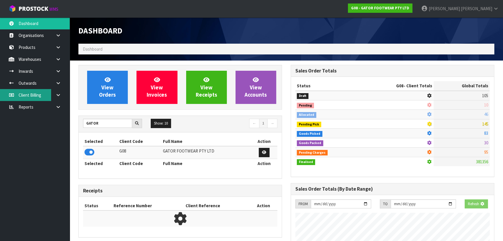
scroll to position [404, 212]
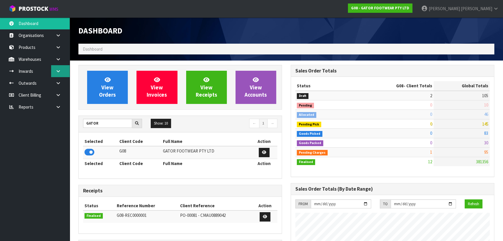
click at [55, 70] on icon at bounding box center [58, 71] width 6 height 4
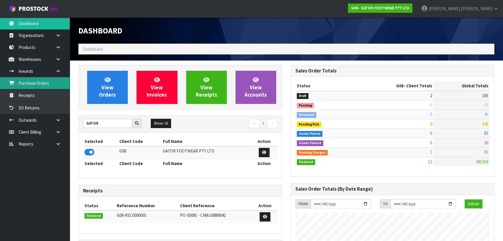
click at [36, 84] on link "Purchase Orders" at bounding box center [35, 83] width 70 height 12
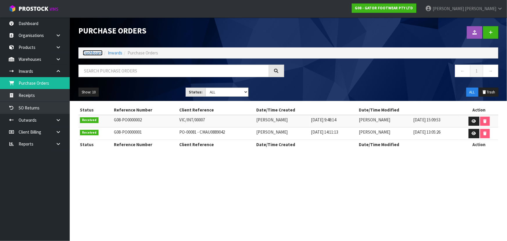
click at [96, 50] on link "Dashboard" at bounding box center [93, 53] width 20 height 6
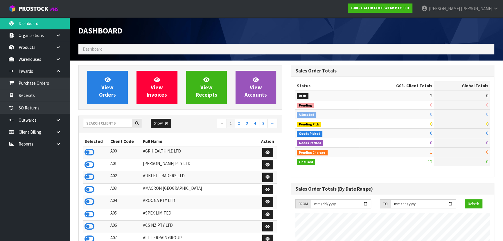
scroll to position [404, 212]
click at [98, 125] on input "text" at bounding box center [107, 123] width 49 height 9
click at [114, 122] on input "text" at bounding box center [107, 123] width 49 height 9
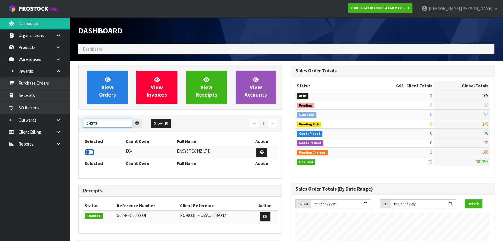
type input "ENSYS"
click at [88, 149] on icon at bounding box center [90, 152] width 10 height 9
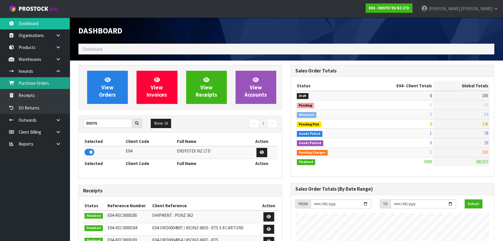
scroll to position [458, 212]
click at [40, 83] on link "Purchase Orders" at bounding box center [35, 83] width 70 height 12
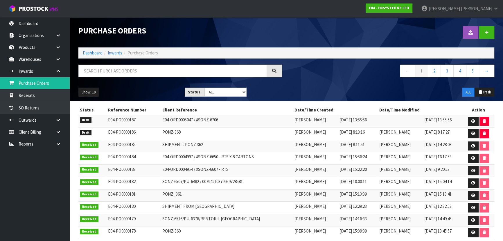
click at [260, 132] on td "PONZ-368" at bounding box center [227, 133] width 132 height 12
click at [472, 120] on icon at bounding box center [473, 121] width 4 height 4
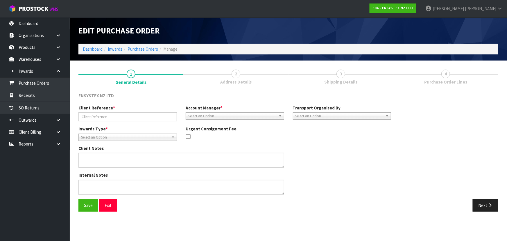
type input "E04-ORD0005047 / #SONZ-6706"
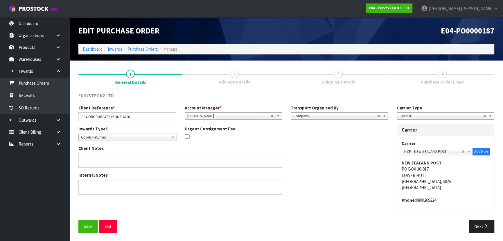
click at [329, 166] on div "Client Notes" at bounding box center [233, 158] width 319 height 27
click at [479, 224] on button "Next" at bounding box center [482, 226] width 26 height 12
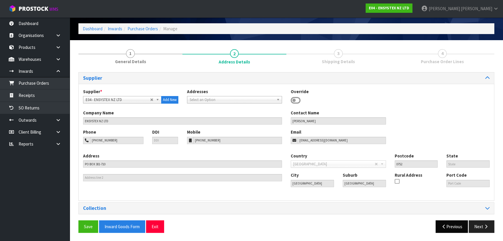
scroll to position [21, 0]
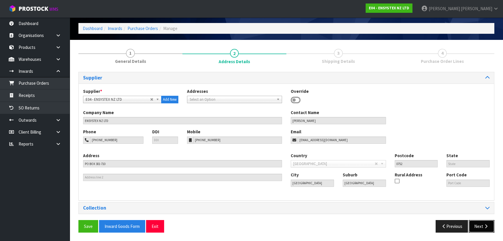
click at [478, 224] on button "Next" at bounding box center [482, 226] width 26 height 12
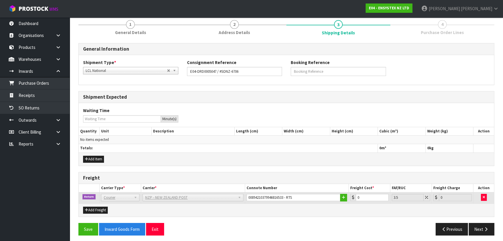
scroll to position [51, 0]
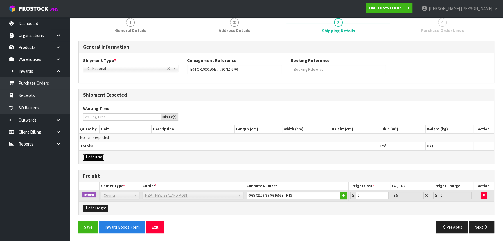
click at [93, 155] on button "Add Item" at bounding box center [93, 156] width 21 height 7
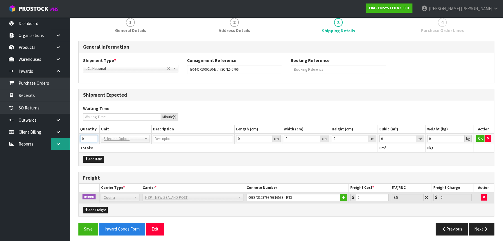
drag, startPoint x: 85, startPoint y: 138, endPoint x: 60, endPoint y: 139, distance: 24.1
click at [61, 139] on body "Toggle navigation ProStock WMS E04 - ENSYSTEX NZ LTD Michael Drugan Logout Dash…" at bounding box center [251, 69] width 503 height 241
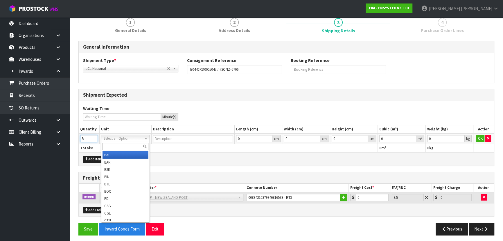
type input "5"
click at [119, 144] on input "text" at bounding box center [126, 146] width 46 height 7
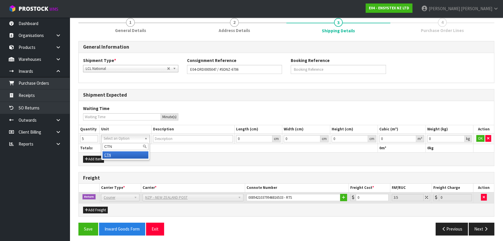
type input "CTN"
type input "CARTON"
drag, startPoint x: 335, startPoint y: 154, endPoint x: 377, endPoint y: 159, distance: 42.2
click at [336, 154] on div "Add Item" at bounding box center [286, 158] width 415 height 13
click at [477, 139] on button "OK" at bounding box center [480, 138] width 8 height 7
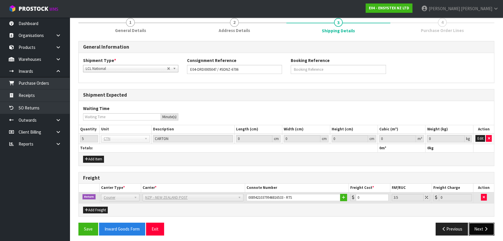
click at [481, 226] on button "Next" at bounding box center [482, 228] width 26 height 12
click at [488, 136] on icon "button" at bounding box center [489, 138] width 2 height 4
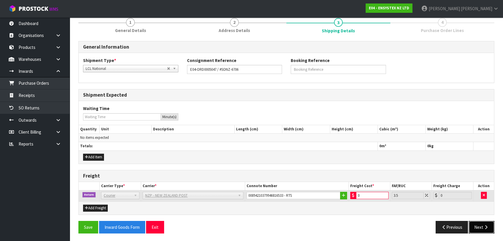
click at [475, 225] on button "Next" at bounding box center [482, 226] width 26 height 12
drag, startPoint x: 363, startPoint y: 192, endPoint x: 324, endPoint y: 189, distance: 39.0
click at [324, 190] on tr "Return Company Bulk Courier Courier DEAEXPAKL - DEADLINE EXPRESS COURIERS DHL C…" at bounding box center [286, 195] width 415 height 11
type input "0.1"
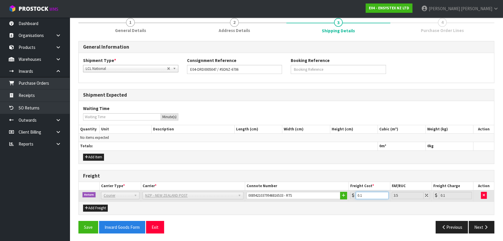
type input "0.1"
click at [343, 157] on div "Add Item" at bounding box center [286, 156] width 415 height 13
click at [96, 154] on button "Add Item" at bounding box center [93, 156] width 21 height 7
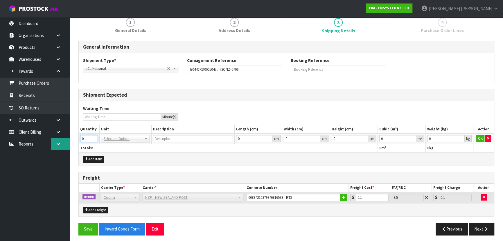
drag, startPoint x: 77, startPoint y: 138, endPoint x: 60, endPoint y: 138, distance: 16.6
click at [61, 138] on body "Toggle navigation ProStock WMS E04 - ENSYSTEX NZ LTD Michael Drugan Logout Dash…" at bounding box center [251, 69] width 503 height 241
drag, startPoint x: 91, startPoint y: 138, endPoint x: 71, endPoint y: 138, distance: 20.0
click at [71, 138] on section "1 General Details 2 Address Details 3 Shipping Details 4 Purchase Order Lines G…" at bounding box center [286, 126] width 433 height 234
type input "5"
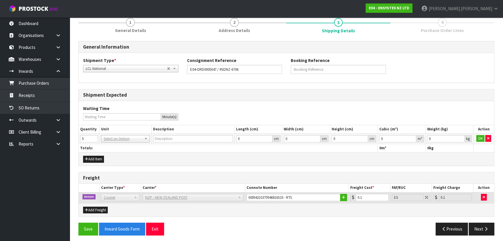
click at [136, 151] on th "Totals:" at bounding box center [228, 148] width 299 height 8
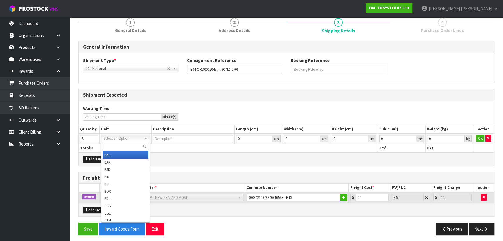
click at [132, 144] on input "text" at bounding box center [126, 146] width 46 height 7
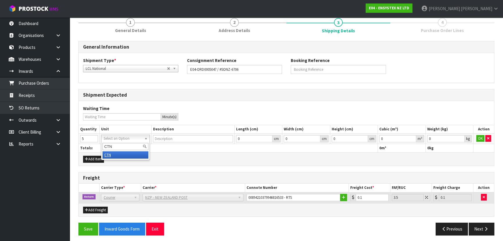
type input "CTN"
type input "CARTON"
click at [215, 154] on div "Add Item" at bounding box center [286, 158] width 415 height 13
click at [482, 140] on button "OK" at bounding box center [480, 138] width 8 height 7
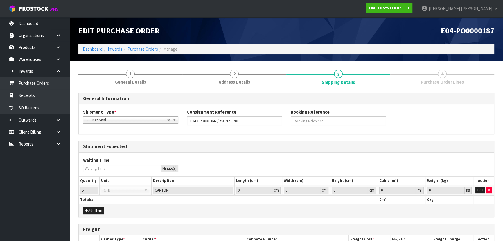
scroll to position [0, 0]
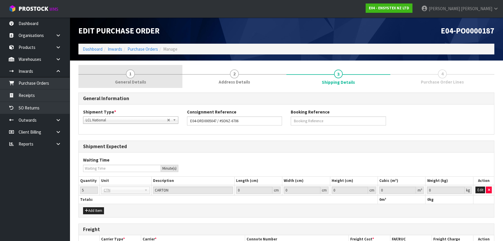
click at [154, 75] on link "1 General Details" at bounding box center [130, 76] width 104 height 23
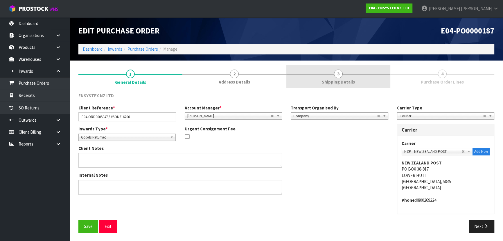
click at [339, 70] on span "3" at bounding box center [338, 73] width 9 height 9
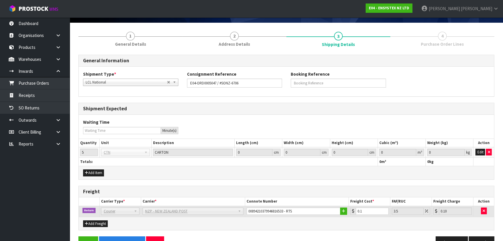
scroll to position [53, 0]
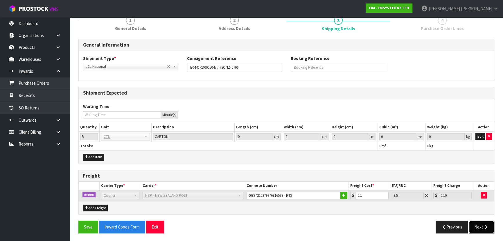
click at [484, 223] on button "Next" at bounding box center [482, 226] width 26 height 12
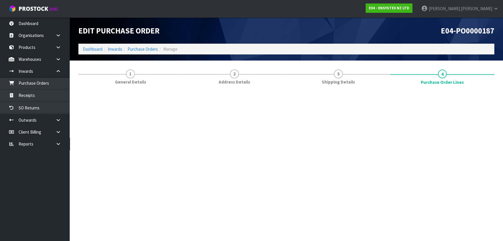
scroll to position [0, 0]
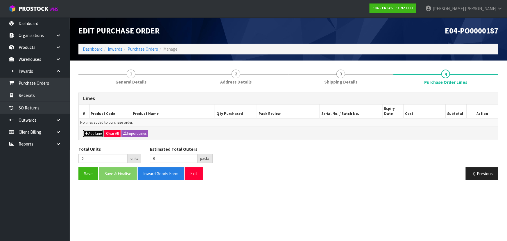
click at [93, 131] on button "Add Line" at bounding box center [93, 133] width 20 height 7
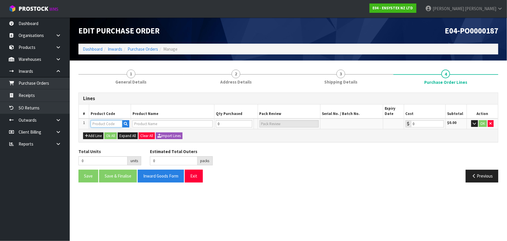
click at [98, 122] on input "text" at bounding box center [107, 123] width 32 height 7
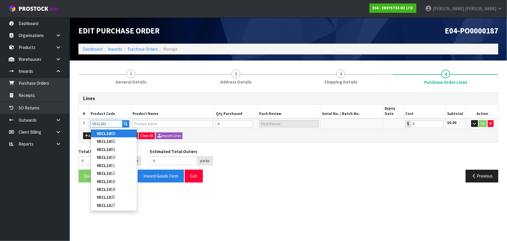
type input "VECL1027"
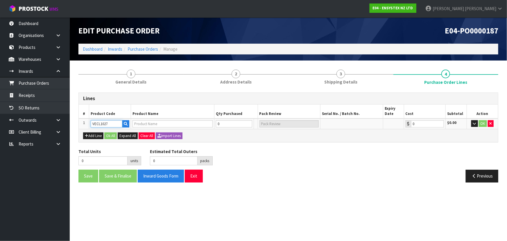
type input "VECTOTHOR PEREGRINE3 ASTRON 15W LAMPS"
type input "0.00"
type input "VECL1027"
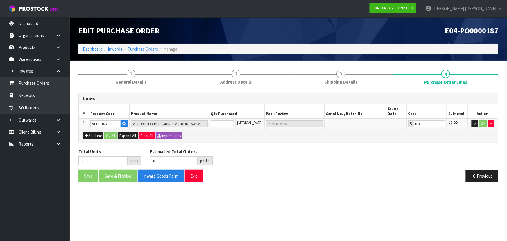
click at [249, 140] on div "Add Line Ok All Expand All Clear All Import Lines" at bounding box center [288, 135] width 419 height 13
click at [204, 124] on tr "1 VECL1027 VECTOTHOR PEREGRINE3 ASTRON 15W LAMPS 0 PCE 0.00 $0.00 OK" at bounding box center [288, 123] width 419 height 11
type input "5"
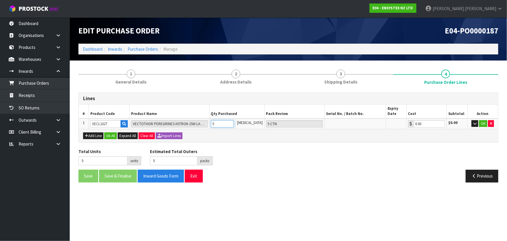
type input "5 CTN"
type input "5"
click at [256, 156] on div "Total Units 5 units Estimated Total Outers 5 packs Estimated Total Pallets 0 pa…" at bounding box center [288, 158] width 429 height 21
click at [481, 123] on button "OK" at bounding box center [483, 123] width 8 height 7
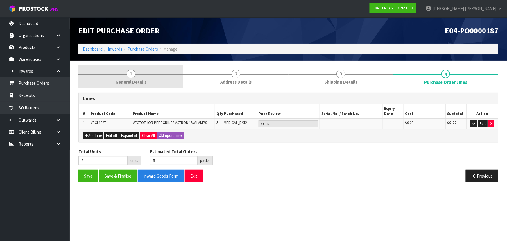
click at [147, 73] on link "1 General Details" at bounding box center [130, 76] width 105 height 23
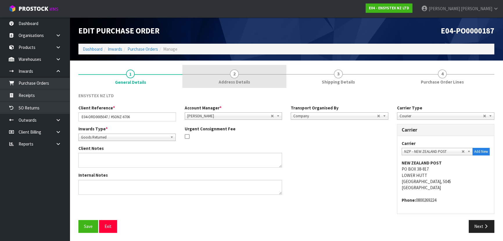
click at [231, 83] on span "Address Details" at bounding box center [234, 82] width 31 height 6
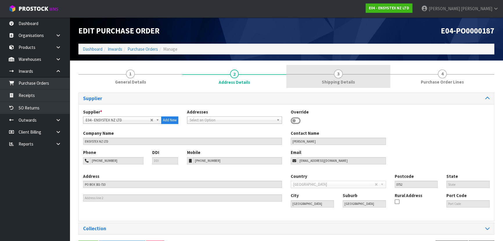
click at [313, 80] on link "3 Shipping Details" at bounding box center [338, 76] width 104 height 23
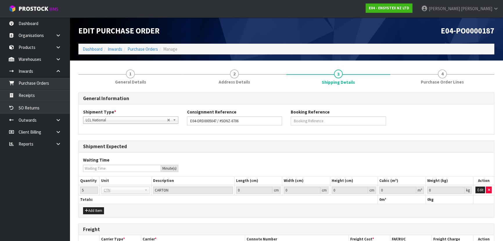
scroll to position [53, 0]
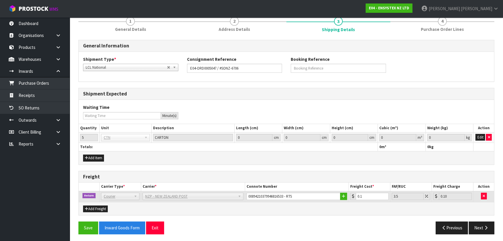
click at [290, 107] on div "Waiting Time Minute(s)" at bounding box center [286, 111] width 415 height 15
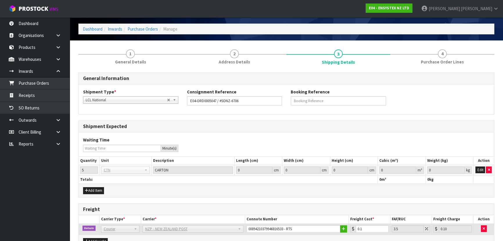
scroll to position [0, 0]
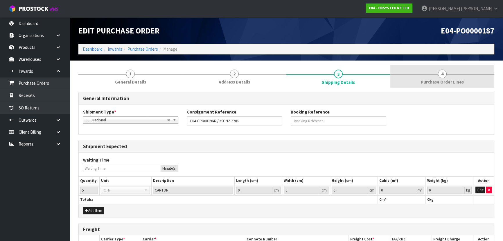
click at [408, 78] on link "4 Purchase Order Lines" at bounding box center [442, 76] width 104 height 23
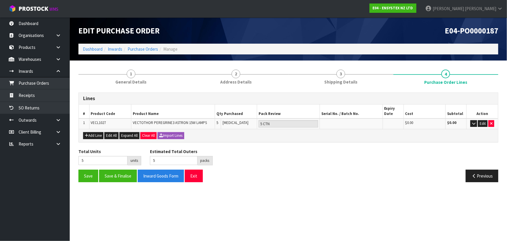
click at [126, 150] on div "Total Units 5 units" at bounding box center [109, 156] width 71 height 17
click at [116, 175] on button "Save & Finalise" at bounding box center [118, 175] width 38 height 12
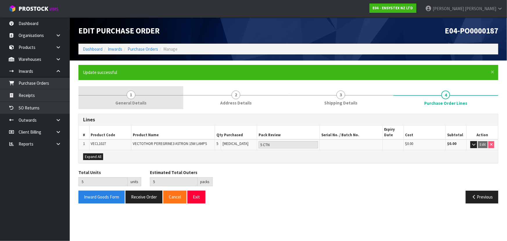
click at [150, 91] on link "1 General Details" at bounding box center [130, 97] width 105 height 23
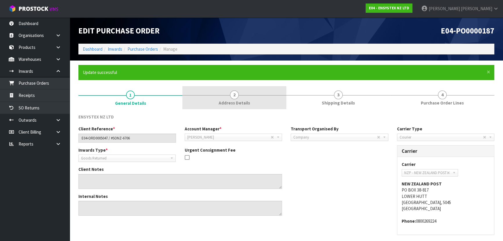
click at [218, 96] on link "2 Address Details" at bounding box center [234, 97] width 104 height 23
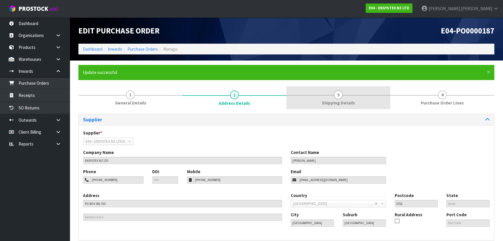
click at [311, 104] on link "3 Shipping Details" at bounding box center [338, 97] width 104 height 23
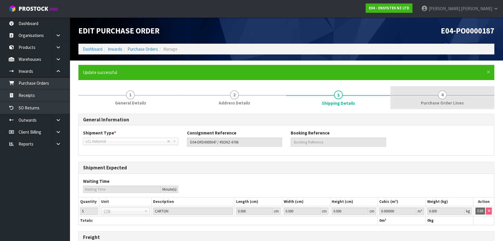
click at [420, 103] on link "4 Purchase Order Lines" at bounding box center [442, 97] width 104 height 23
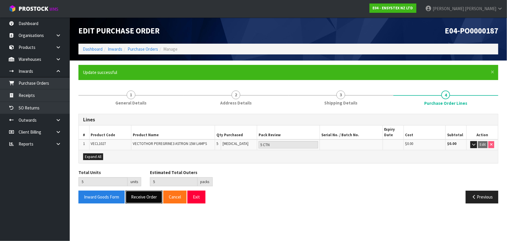
click at [149, 194] on button "Receive Order" at bounding box center [143, 196] width 37 height 12
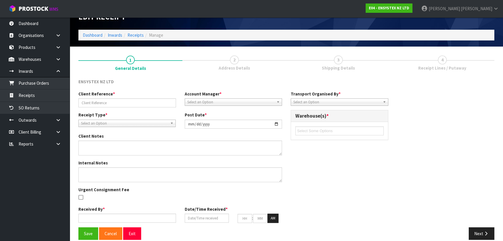
scroll to position [21, 0]
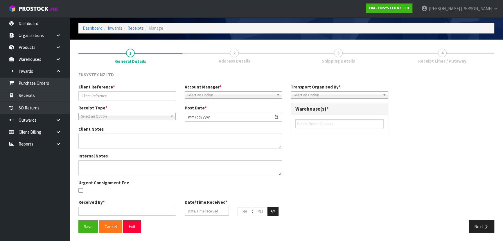
type input "E04-ORD0005047 / #SONZ-6706"
type input "[DATE]"
type input "Michael Drugan"
type input "[DATE]"
type input "01"
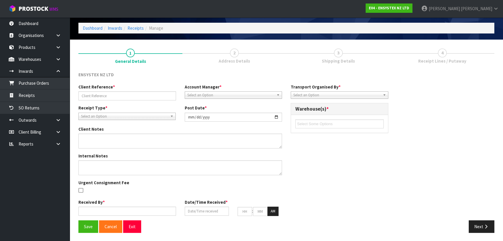
type input "48"
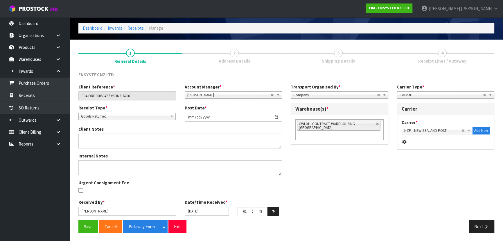
click at [176, 187] on div "Urgent Consignment Fee" at bounding box center [127, 186] width 106 height 15
click at [178, 186] on div "Urgent Consignment Fee" at bounding box center [127, 186] width 106 height 15
click at [168, 186] on div "Urgent Consignment Fee" at bounding box center [127, 186] width 106 height 15
click at [377, 124] on link at bounding box center [377, 123] width 3 height 3
type input "Select Some Options"
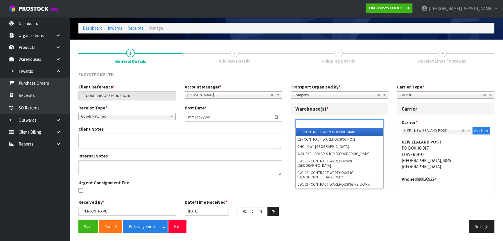
click at [350, 127] on ul at bounding box center [339, 123] width 88 height 9
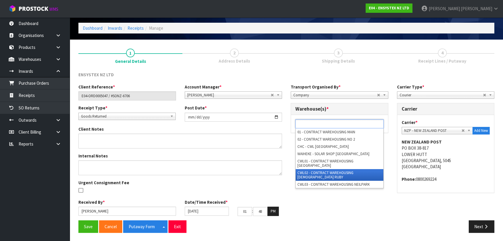
click at [324, 169] on li "CWL02 - CONTRACT WAREHOUSING LADY RUBY" at bounding box center [340, 175] width 88 height 12
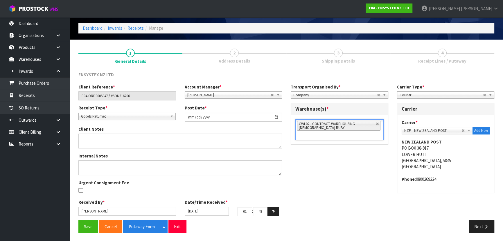
drag, startPoint x: 322, startPoint y: 173, endPoint x: 197, endPoint y: 157, distance: 126.2
click at [317, 169] on div "Client Reference * E04-ORD0005047 / #SONZ-6706 Account Manager * Zubair Moolla …" at bounding box center [286, 152] width 425 height 136
click at [89, 227] on button "Save" at bounding box center [88, 226] width 20 height 12
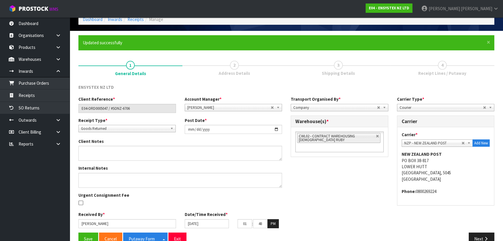
scroll to position [42, 0]
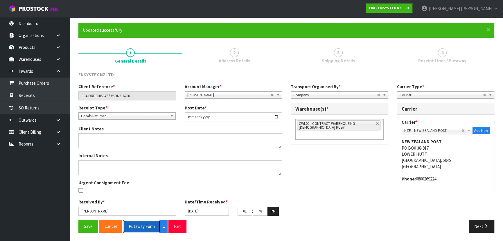
click at [140, 223] on button "Putaway Form" at bounding box center [141, 226] width 37 height 12
click at [176, 75] on div "ENSYSTEX NZ LTD" at bounding box center [127, 75] width 106 height 8
click at [178, 76] on div "ENSYSTEX NZ LTD" at bounding box center [127, 75] width 106 height 8
click at [182, 83] on div "Account Manager * Zubair Moolla Rod Giles Kirsty Giles Tracey Retter Vineeta Li…" at bounding box center [233, 90] width 106 height 15
drag, startPoint x: 137, startPoint y: 98, endPoint x: 76, endPoint y: 89, distance: 61.1
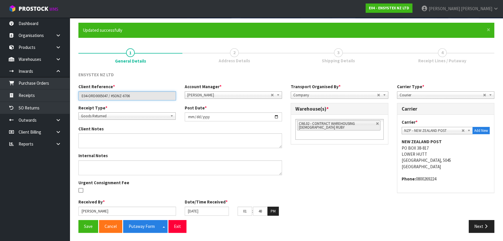
click at [76, 89] on div "Client Reference * E04-ORD0005047 / #SONZ-6706" at bounding box center [127, 91] width 106 height 17
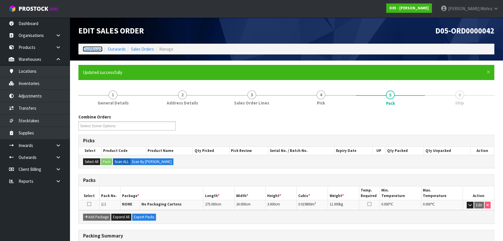
click at [85, 51] on link "Dashboard" at bounding box center [93, 49] width 20 height 6
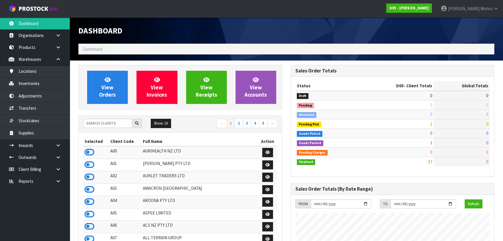
scroll to position [483, 212]
click at [103, 125] on input "text" at bounding box center [107, 123] width 49 height 9
type input "13"
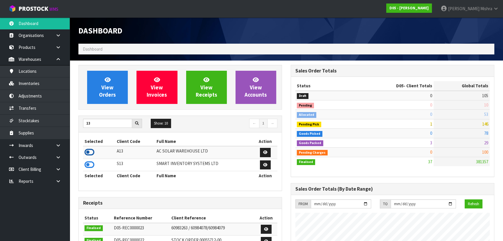
click at [92, 151] on icon at bounding box center [90, 152] width 10 height 9
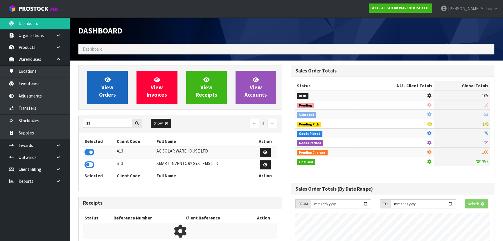
scroll to position [464, 212]
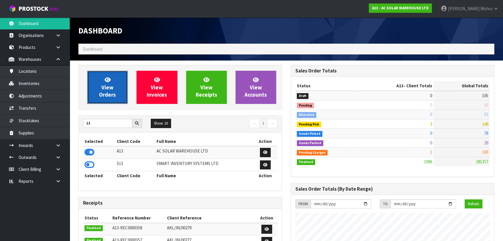
click at [97, 83] on link "View Orders" at bounding box center [107, 87] width 41 height 33
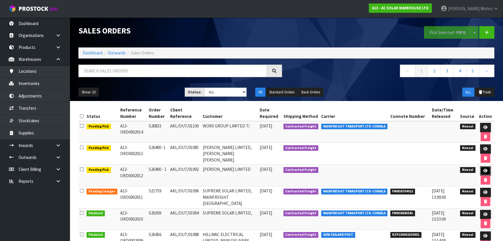
click at [490, 169] on link at bounding box center [485, 170] width 11 height 9
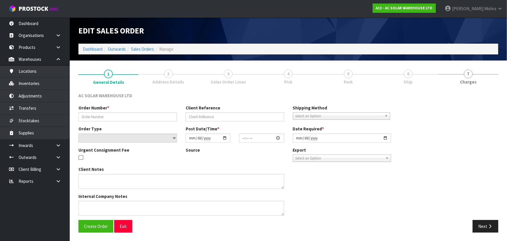
type input "S26400 - 1"
type input "AKL/OUT/01092"
select select "number:0"
type input "[DATE]"
type input "11:10:00.000"
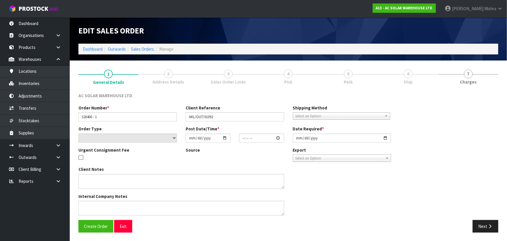
type input "[DATE]"
type textarea "SEND AKL/OUT/01085 + AKL/OUT/01092 ALTOGETHER WITH NZ POST -> DO NOT CUT THE IQ…"
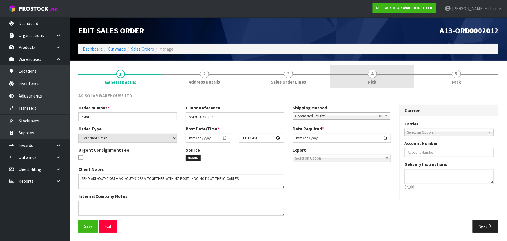
click at [349, 76] on link "4 Pick" at bounding box center [372, 76] width 84 height 23
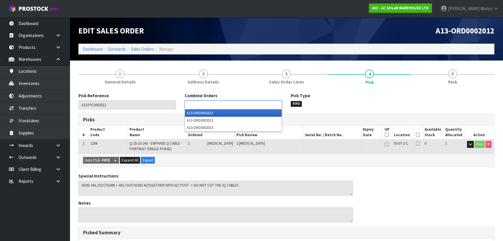
click at [211, 107] on input "text" at bounding box center [208, 104] width 43 height 7
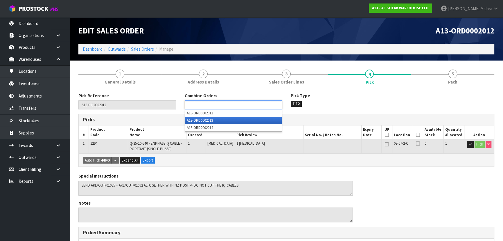
click at [209, 119] on li "A13-ORD0002013" at bounding box center [233, 119] width 97 height 7
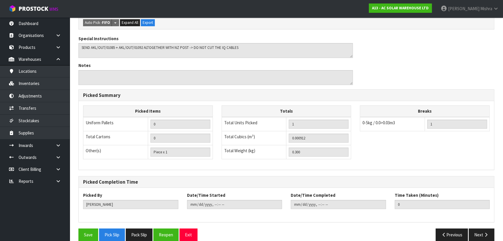
scroll to position [166, 0]
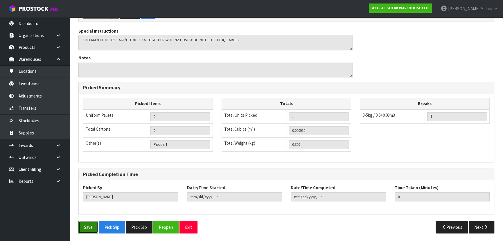
click at [90, 223] on button "Save" at bounding box center [88, 226] width 20 height 12
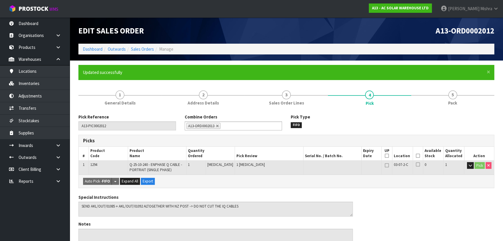
type input "[PERSON_NAME]"
type input "[DATE]T13:34:12"
click at [147, 51] on link "Sales Orders" at bounding box center [142, 49] width 23 height 6
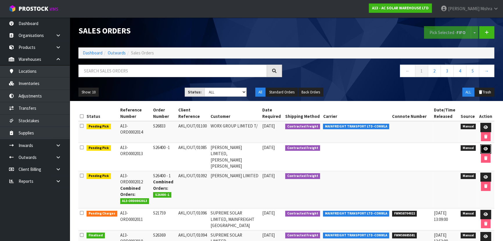
click at [484, 147] on icon at bounding box center [486, 149] width 4 height 4
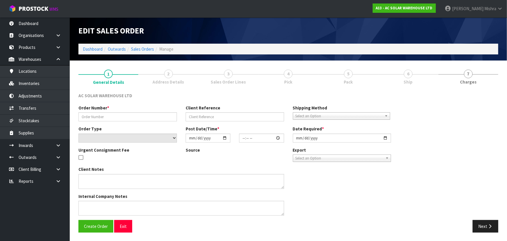
type input "S26400 -1"
type input "AKL/OUT/01085"
select select "number:0"
type input "[DATE]"
type input "11:13:00.000"
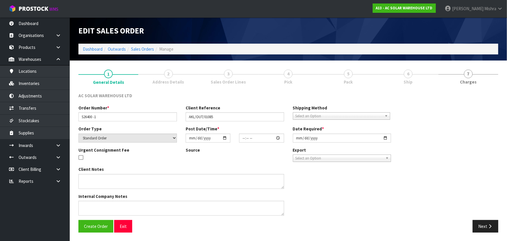
type input "[DATE]"
type textarea "SEND AKL/OUT/01085 + AKL/OUT/01092 ALTOGETHER WITH NZ POST -> DO NOT CUT THE IQ…"
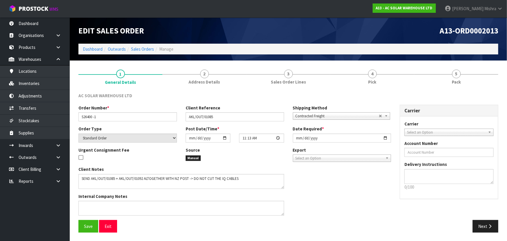
click at [407, 78] on link "4 Pick" at bounding box center [372, 76] width 84 height 23
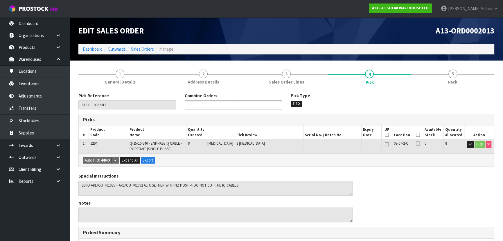
click at [236, 104] on ul at bounding box center [233, 104] width 97 height 9
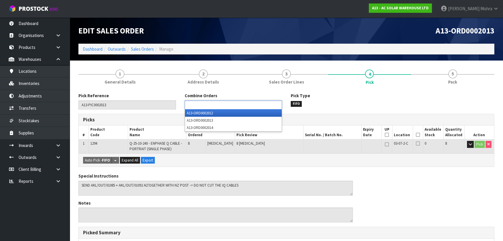
click at [235, 114] on ul "A13-ORD0002012 A13-ORD0002013 A13-ORD0002014" at bounding box center [233, 120] width 97 height 22
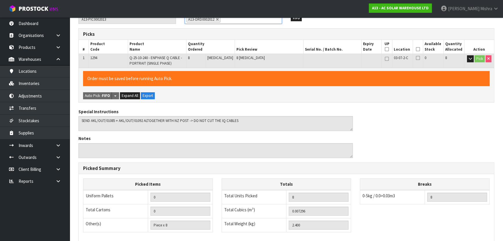
scroll to position [166, 0]
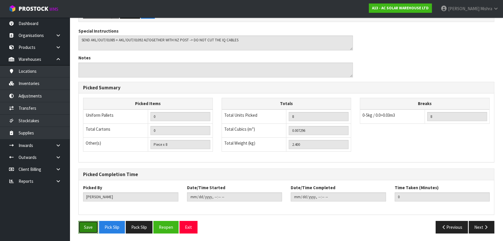
click at [88, 227] on button "Save" at bounding box center [88, 226] width 20 height 12
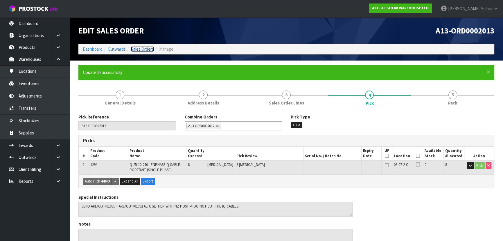
click at [142, 49] on link "Sales Orders" at bounding box center [142, 49] width 23 height 6
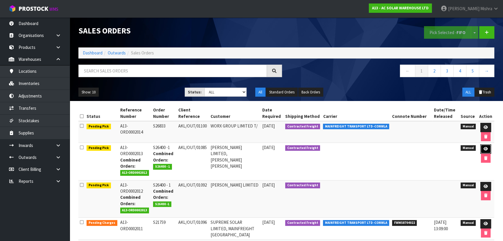
click at [484, 148] on icon at bounding box center [486, 149] width 4 height 4
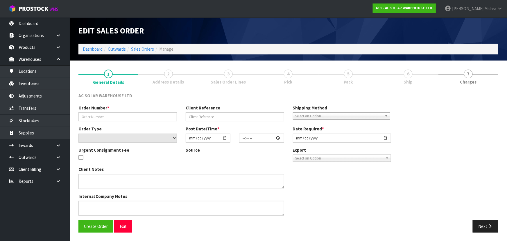
type input "S26400 -1"
type input "AKL/OUT/01085"
select select "number:0"
type input "[DATE]"
type input "11:13:00.000"
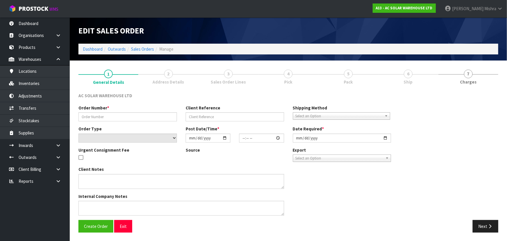
type input "[DATE]"
type textarea "SEND AKL/OUT/01085 + AKL/OUT/01092 ALTOGETHER WITH NZ POST -> DO NOT CUT THE IQ…"
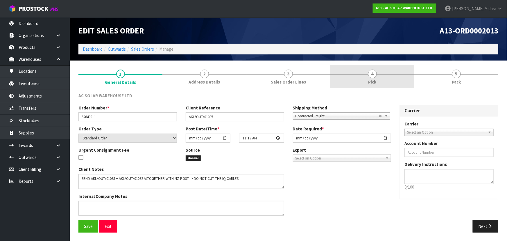
click at [383, 78] on link "4 Pick" at bounding box center [372, 76] width 84 height 23
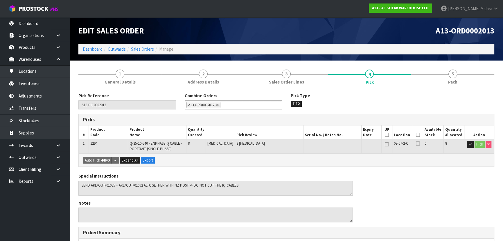
click at [416, 135] on icon at bounding box center [418, 135] width 4 height 0
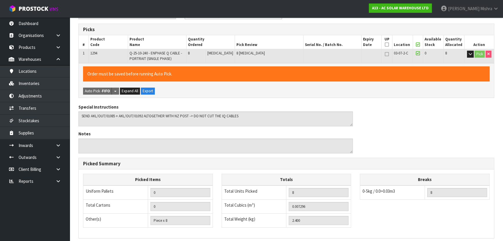
scroll to position [166, 0]
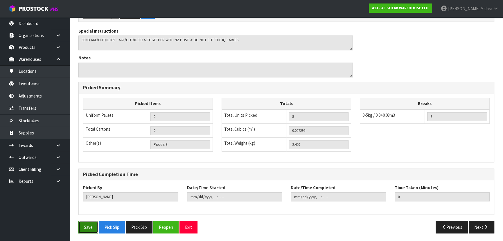
click at [94, 225] on button "Save" at bounding box center [88, 226] width 20 height 12
click at [483, 234] on div "Save Pick Slip Pack Slip Reopen Exit Previous Next" at bounding box center [286, 228] width 425 height 17
click at [481, 228] on button "Next" at bounding box center [482, 226] width 26 height 12
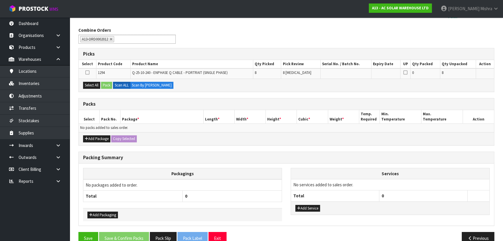
scroll to position [97, 0]
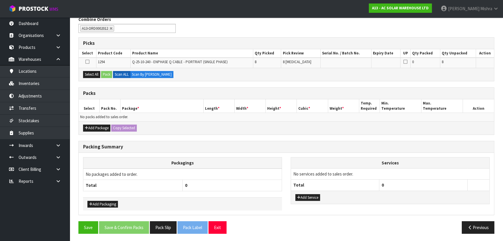
click at [85, 122] on div "Add Package Copy Selected" at bounding box center [286, 127] width 415 height 13
click at [89, 126] on button "Add Package" at bounding box center [96, 127] width 27 height 7
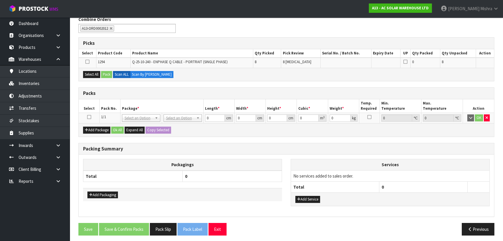
click at [89, 117] on icon at bounding box center [89, 117] width 4 height 0
drag, startPoint x: 91, startPoint y: 74, endPoint x: 105, endPoint y: 73, distance: 14.0
click at [92, 74] on button "Select All" at bounding box center [91, 74] width 17 height 7
click at [108, 72] on button "Pack" at bounding box center [106, 74] width 11 height 7
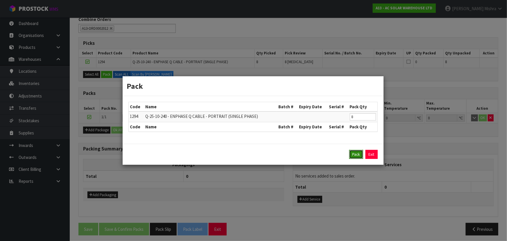
click at [357, 150] on button "Pack" at bounding box center [356, 154] width 14 height 9
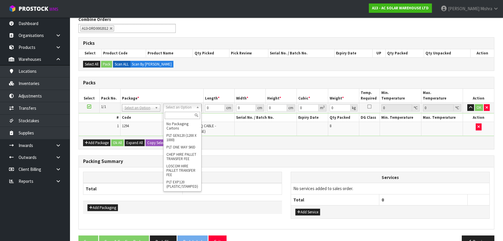
click at [178, 118] on input "text" at bounding box center [182, 115] width 35 height 7
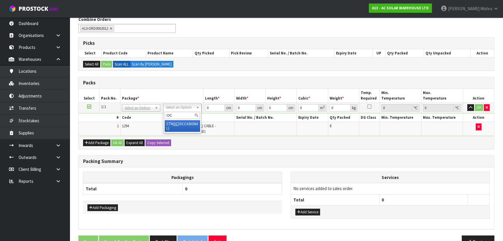
type input "OC"
type input "2.4"
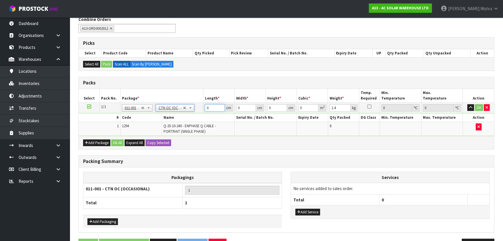
drag, startPoint x: 210, startPoint y: 105, endPoint x: 174, endPoint y: 101, distance: 36.5
click at [174, 106] on tr "1/1 NONE 007-001 007-002 007-004 007-009 007-013 007-014 007-015 007-017 007-01…" at bounding box center [286, 107] width 415 height 10
type input "32"
type input "23"
type input "2"
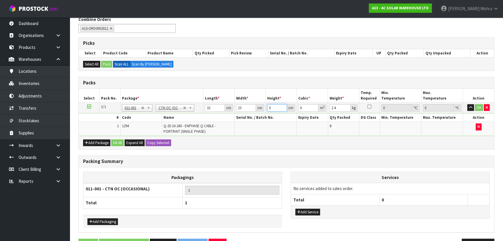
type input "0.001472"
type input "25"
type input "0.0184"
type input "25"
type input "3"
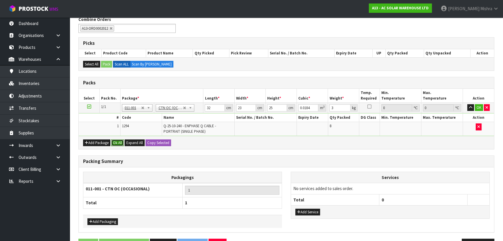
click at [121, 142] on button "Ok All" at bounding box center [117, 142] width 12 height 7
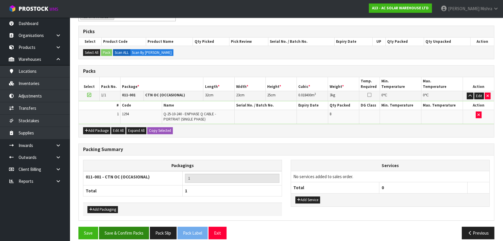
scroll to position [114, 0]
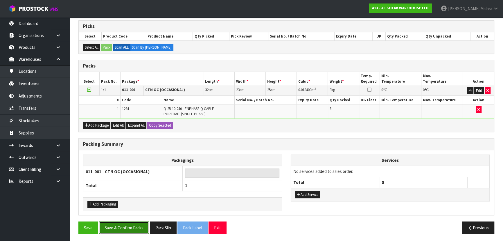
click at [135, 230] on button "Save & Confirm Packs" at bounding box center [124, 227] width 50 height 12
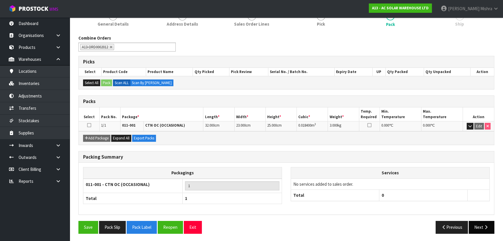
click at [474, 227] on button "Next" at bounding box center [482, 226] width 26 height 12
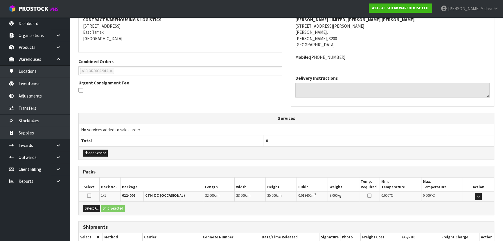
scroll to position [148, 0]
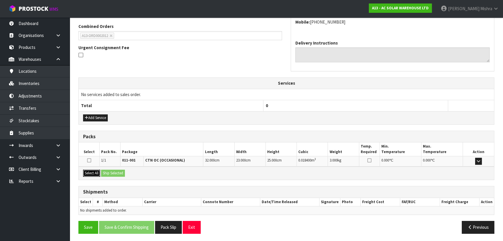
drag, startPoint x: 91, startPoint y: 173, endPoint x: 105, endPoint y: 173, distance: 13.4
click at [91, 173] on button "Select All" at bounding box center [91, 172] width 17 height 7
click at [121, 174] on button "Ship Selected" at bounding box center [113, 172] width 24 height 7
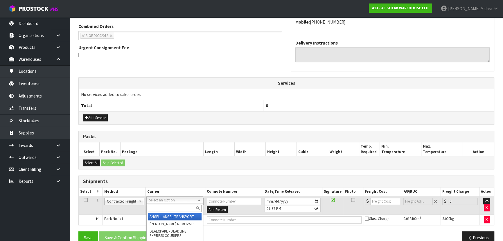
click at [164, 209] on input "text" at bounding box center [175, 207] width 54 height 7
type input "NZP"
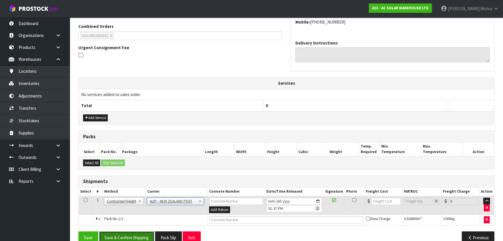
click at [128, 232] on button "Save & Confirm Shipping" at bounding box center [126, 237] width 55 height 12
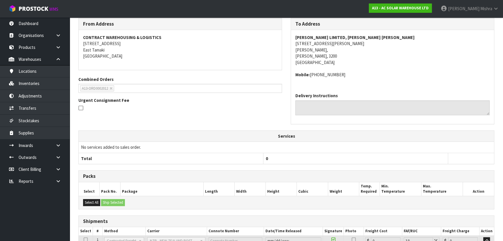
scroll to position [150, 0]
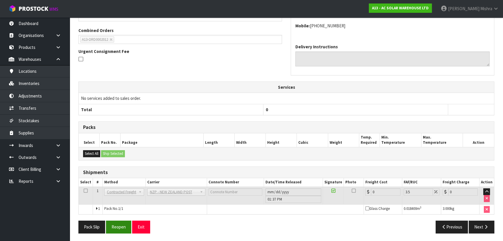
click at [120, 227] on button "Reopen" at bounding box center [118, 226] width 25 height 12
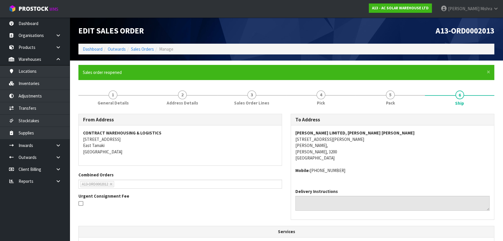
scroll to position [164, 0]
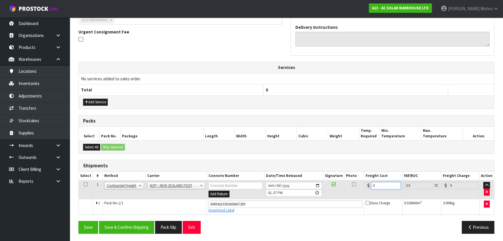
drag, startPoint x: 382, startPoint y: 184, endPoint x: 327, endPoint y: 187, distance: 55.3
click at [327, 187] on tr "1 Client Local Pickup Customer Local Pickup Company Freight Contracted Freight …" at bounding box center [286, 189] width 415 height 19
type input "7"
type input "7.24"
type input "7.3"
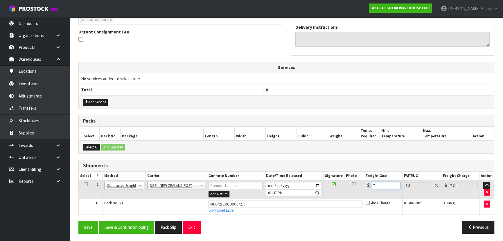
type input "7.56"
type input "7.31"
type input "7.57"
type input "7.31"
click at [103, 227] on button "Save & Confirm Shipping" at bounding box center [126, 226] width 55 height 12
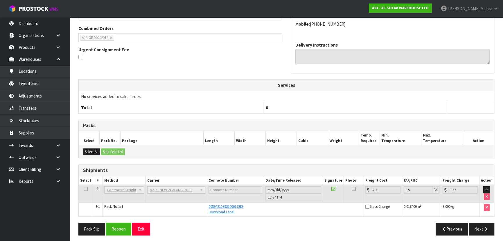
scroll to position [148, 0]
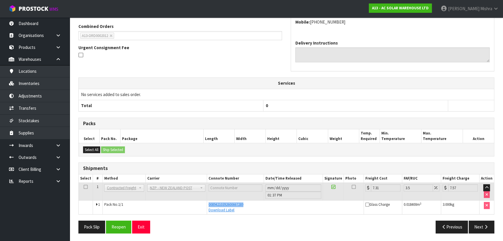
drag, startPoint x: 259, startPoint y: 203, endPoint x: 174, endPoint y: 204, distance: 84.8
click at [175, 204] on tr "1 Pack No. 1/1 00894210392600667289 Download Label Glass Charge 0.018400 m 3 3.…" at bounding box center [286, 207] width 415 height 14
copy tr "00894210392600667289"
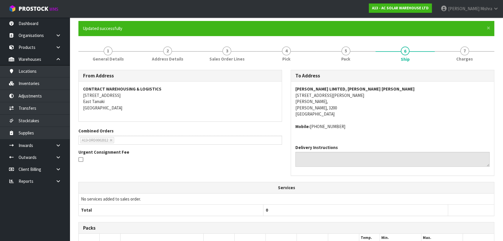
scroll to position [0, 0]
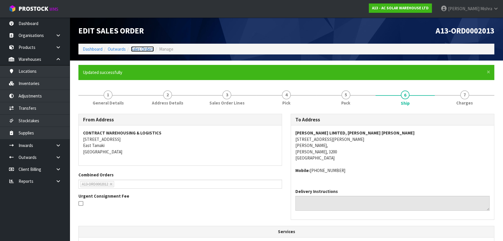
click at [134, 49] on link "Sales Orders" at bounding box center [142, 49] width 23 height 6
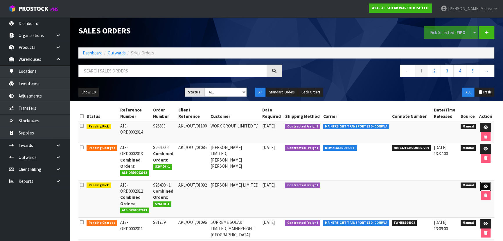
click at [487, 186] on icon at bounding box center [486, 186] width 4 height 4
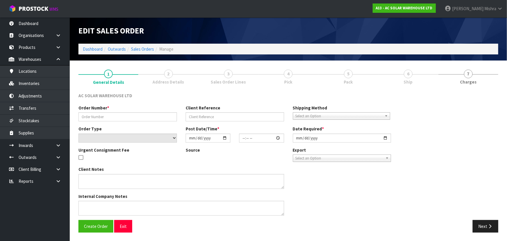
type input "S26400 - 1"
type input "AKL/OUT/01092"
select select "number:0"
type input "[DATE]"
type input "11:10:00.000"
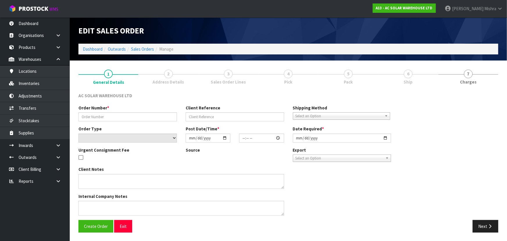
type input "[DATE]"
type textarea "SEND AKL/OUT/01085 + AKL/OUT/01092 ALTOGETHER WITH NZ POST -> DO NOT CUT THE IQ…"
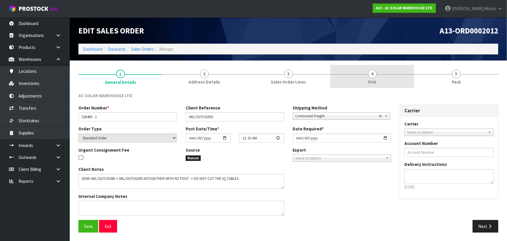
click at [386, 72] on link "4 Pick" at bounding box center [372, 76] width 84 height 23
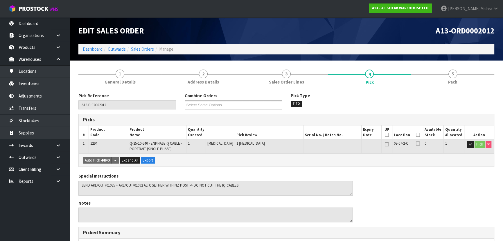
click at [413, 134] on th "Picked" at bounding box center [418, 132] width 10 height 14
click at [418, 135] on icon at bounding box center [418, 135] width 4 height 0
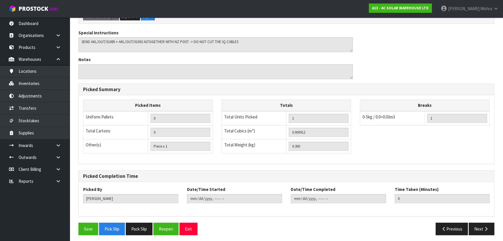
scroll to position [166, 0]
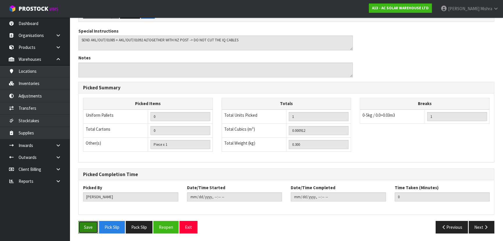
click at [90, 223] on button "Save" at bounding box center [88, 226] width 20 height 12
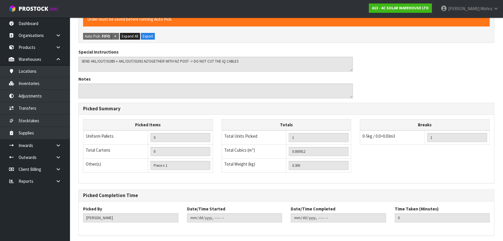
scroll to position [0, 0]
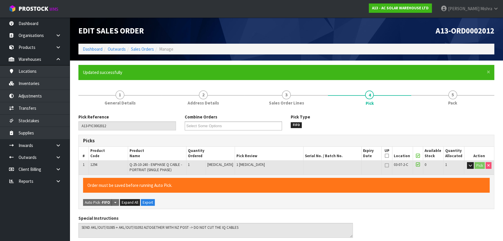
type input "[DATE]T13:38:29"
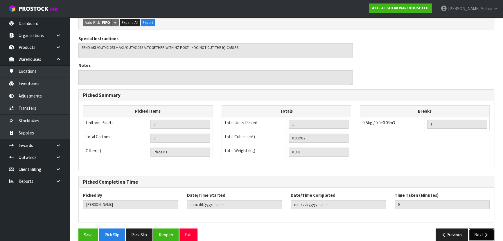
click at [485, 232] on icon "button" at bounding box center [486, 234] width 6 height 4
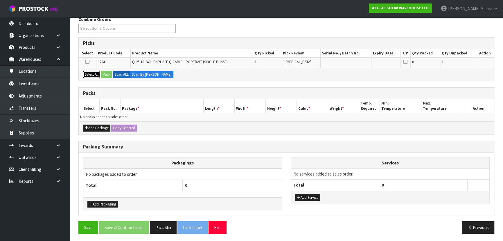
click at [94, 75] on button "Select All" at bounding box center [91, 74] width 17 height 7
click at [112, 73] on button "Pack" at bounding box center [106, 74] width 11 height 7
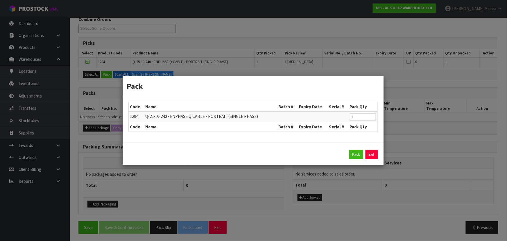
click at [364, 156] on div "Pack Exit" at bounding box center [252, 154] width 249 height 9
click at [359, 153] on button "Pack" at bounding box center [356, 154] width 14 height 9
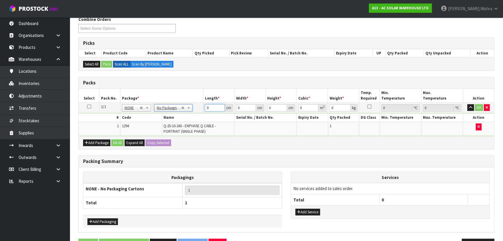
drag, startPoint x: 216, startPoint y: 108, endPoint x: 189, endPoint y: 108, distance: 26.7
click at [189, 108] on tr "1/1 NONE 007-001 007-002 007-004 007-009 007-013 007-014 007-015 007-017 007-01…" at bounding box center [286, 107] width 415 height 10
type input "1"
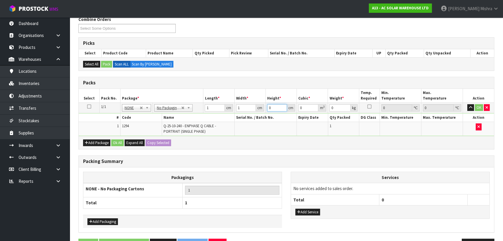
type input "0.000001"
type input "1"
click at [114, 141] on button "Ok All" at bounding box center [117, 142] width 12 height 7
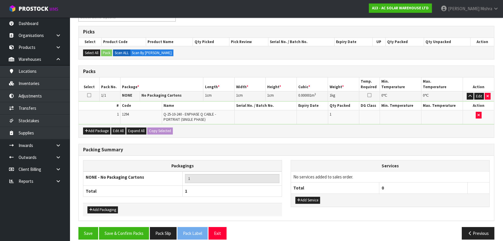
scroll to position [114, 0]
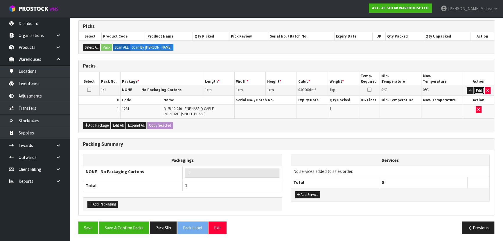
drag, startPoint x: 480, startPoint y: 87, endPoint x: 274, endPoint y: 82, distance: 206.0
click at [480, 87] on button "Edit" at bounding box center [479, 90] width 10 height 7
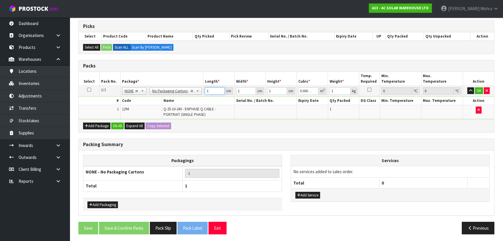
drag, startPoint x: 212, startPoint y: 90, endPoint x: 191, endPoint y: 93, distance: 21.7
click at [191, 93] on tr "1/1 NONE 007-001 007-002 007-004 007-009 007-013 007-014 007-015 007-017 007-01…" at bounding box center [286, 90] width 415 height 10
type input "2"
type input "0.000002"
type input "0"
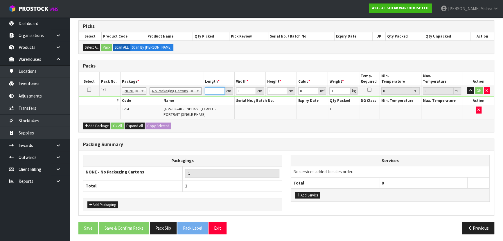
type input "3"
type input "0.000003"
type input "32"
type input "0.000032"
type input "32"
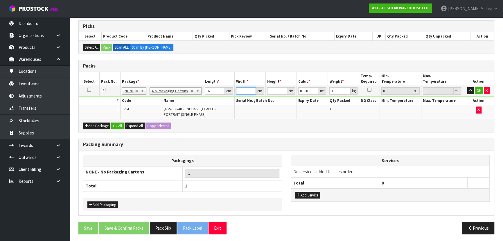
type input "2"
type input "0.000064"
type input "23"
type input "0.000736"
type input "23"
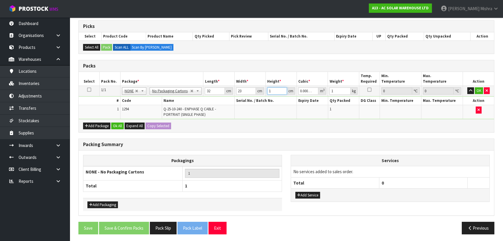
type input "2"
type input "0.001472"
type input "25"
type input "0.0184"
type input "25"
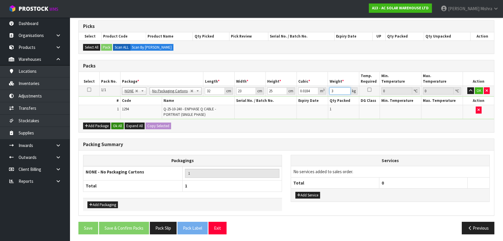
type input "3"
click at [118, 123] on button "Ok All" at bounding box center [117, 125] width 12 height 7
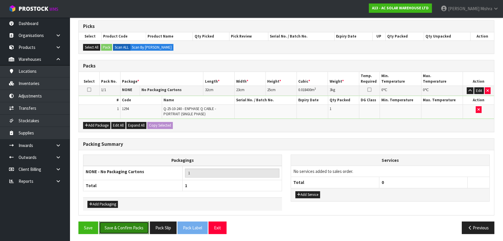
click at [141, 221] on button "Save & Confirm Packs" at bounding box center [124, 227] width 50 height 12
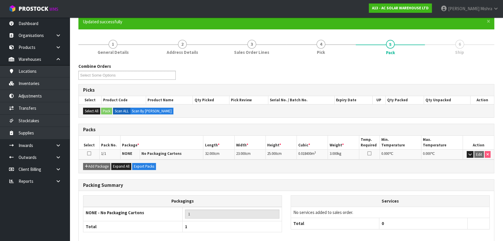
scroll to position [79, 0]
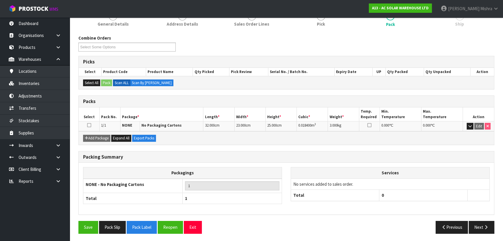
click at [487, 234] on div "Save Pack Slip Pack Label Reopen Exit Previous Next" at bounding box center [286, 228] width 425 height 17
click at [484, 229] on button "Next" at bounding box center [482, 226] width 26 height 12
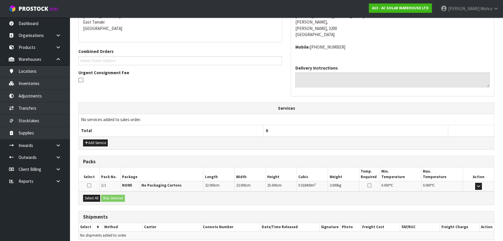
scroll to position [148, 0]
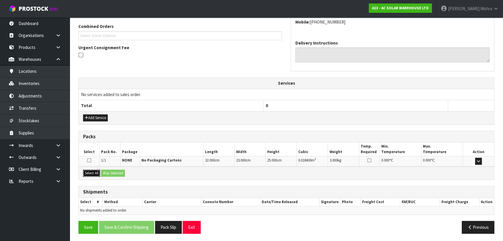
drag, startPoint x: 95, startPoint y: 174, endPoint x: 114, endPoint y: 174, distance: 18.3
click at [95, 174] on button "Select All" at bounding box center [91, 172] width 17 height 7
click at [116, 173] on button "Ship Selected" at bounding box center [113, 172] width 24 height 7
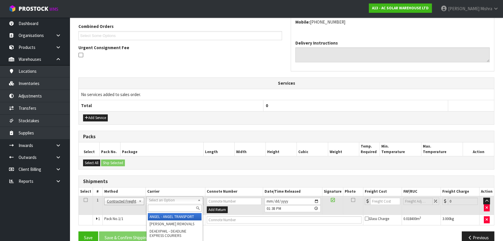
click at [179, 207] on input "text" at bounding box center [175, 207] width 54 height 7
type input "NZP"
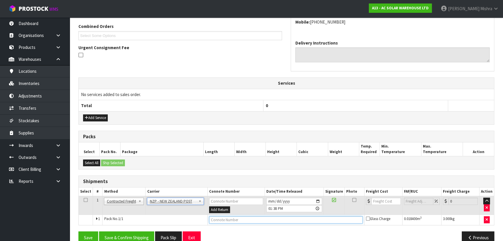
click at [220, 220] on input "text" at bounding box center [286, 219] width 154 height 7
paste input "00894210392600667289"
type input "00894210392600667289"
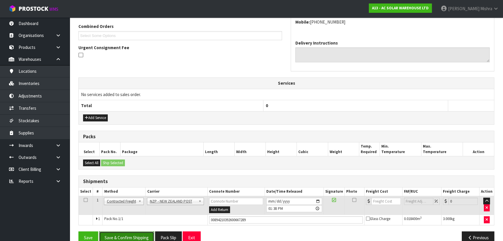
click at [138, 233] on button "Save & Confirm Shipping" at bounding box center [126, 237] width 55 height 12
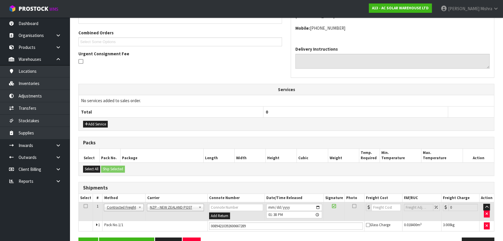
scroll to position [0, 0]
